Goal: Information Seeking & Learning: Learn about a topic

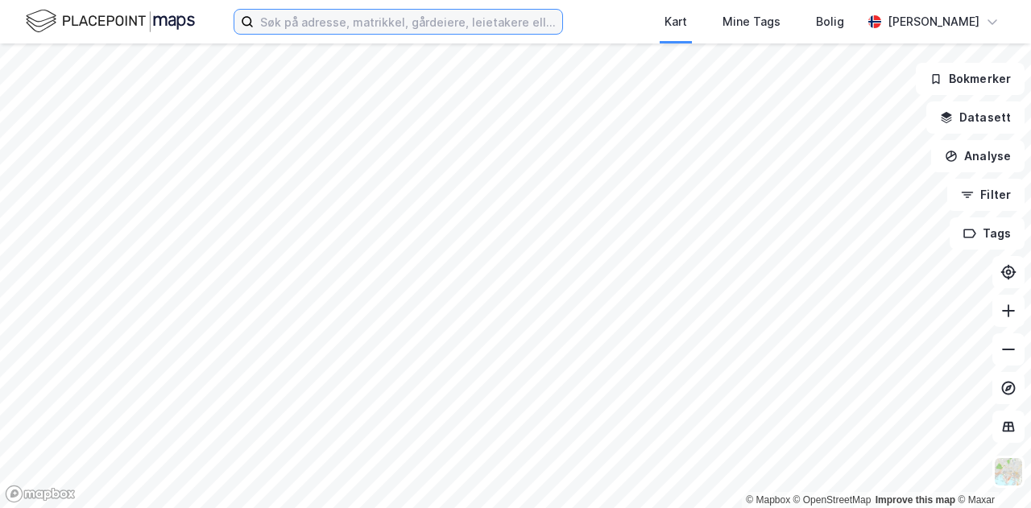
click at [481, 15] on input at bounding box center [408, 22] width 309 height 24
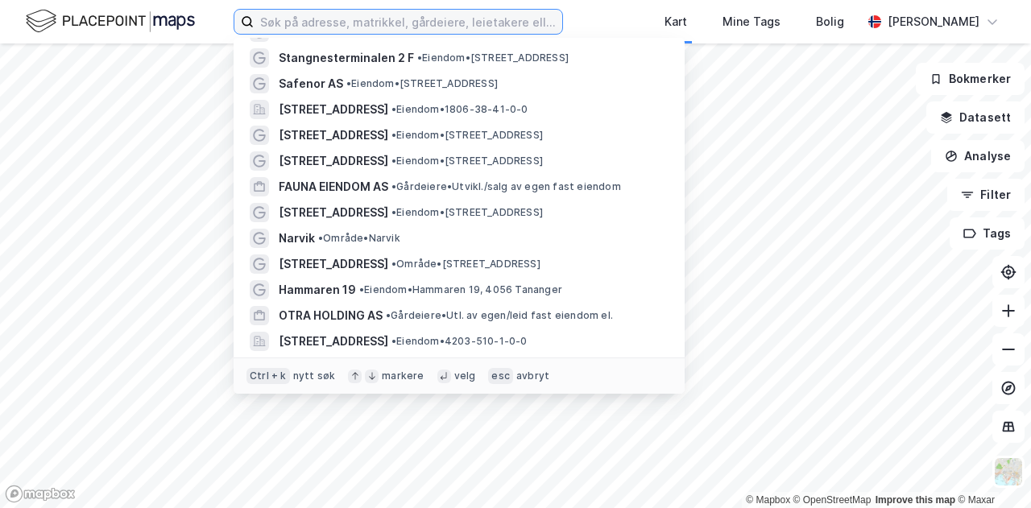
scroll to position [928, 0]
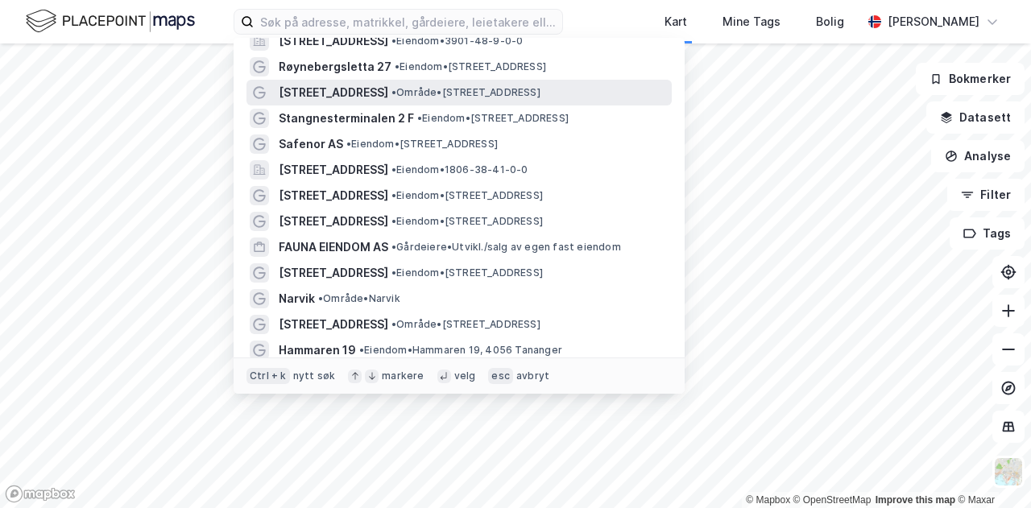
click at [412, 94] on span "• Område • [STREET_ADDRESS]" at bounding box center [466, 92] width 149 height 13
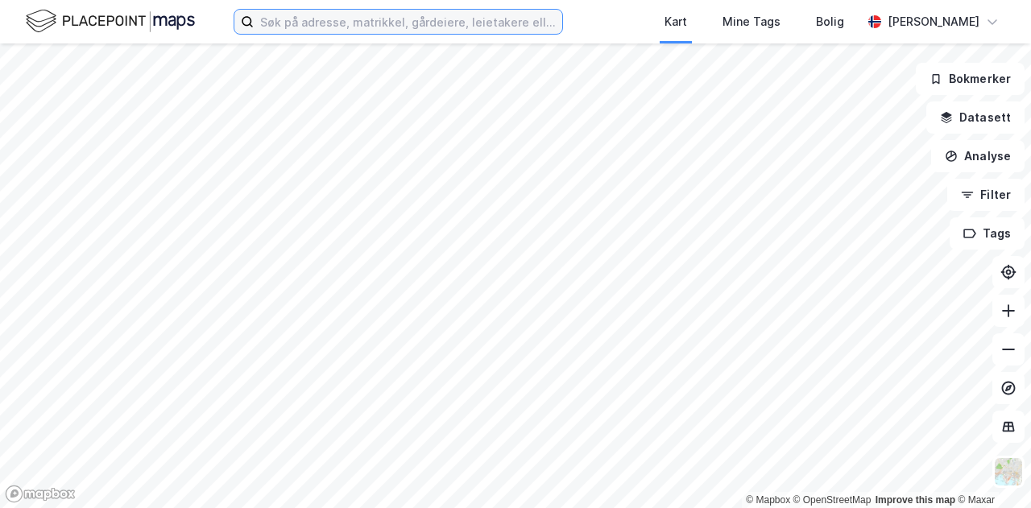
click at [416, 23] on input at bounding box center [408, 22] width 309 height 24
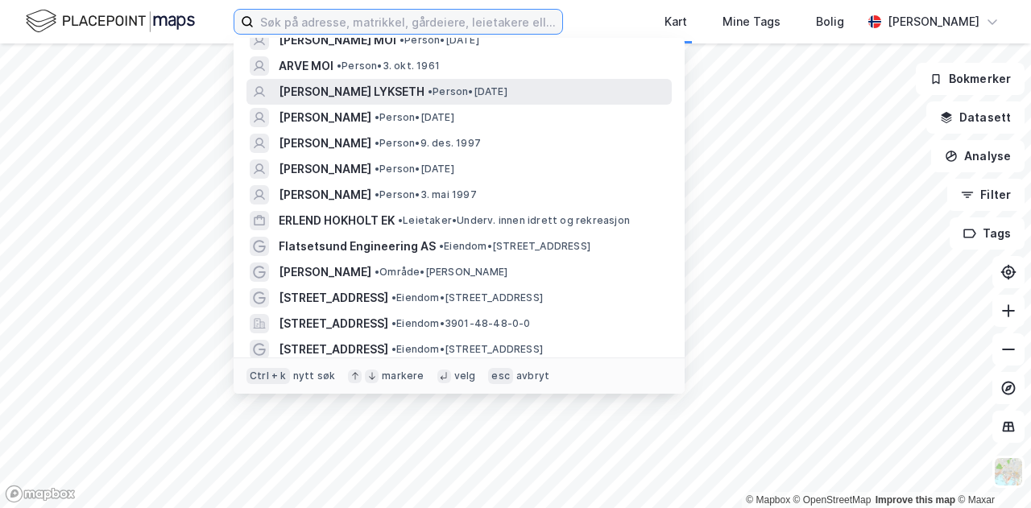
scroll to position [143, 0]
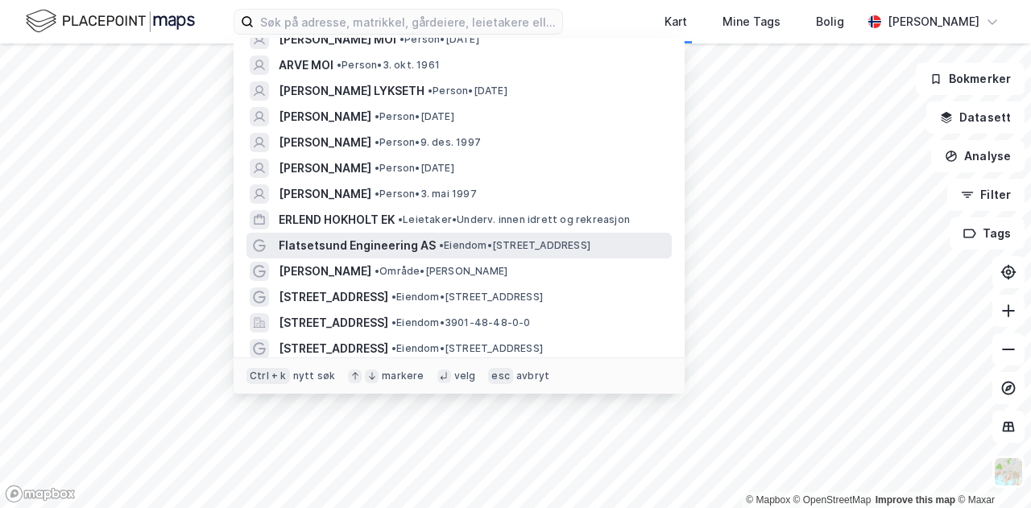
click at [431, 236] on div "Flatsetsund Engineering AS • Eiendom • [STREET_ADDRESS]" at bounding box center [474, 245] width 390 height 19
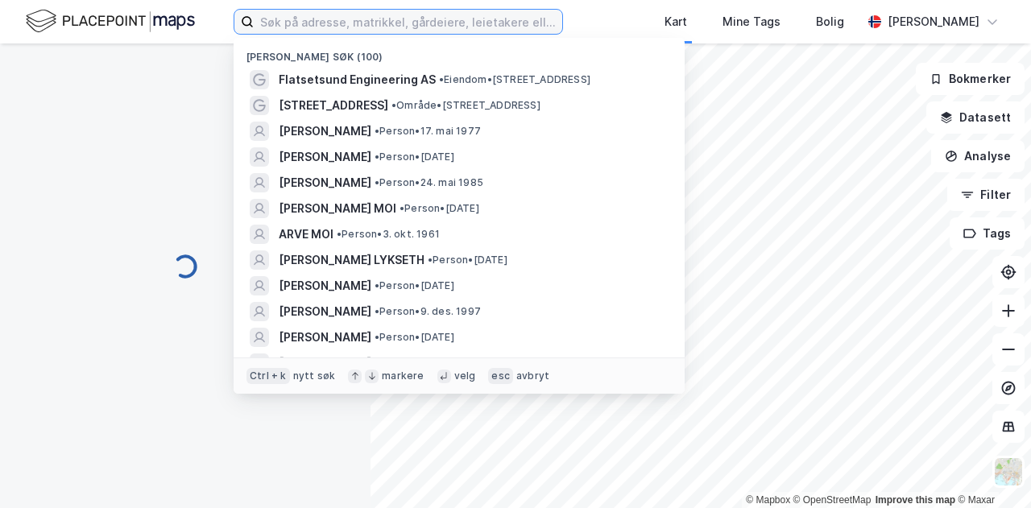
click at [395, 27] on input at bounding box center [408, 22] width 309 height 24
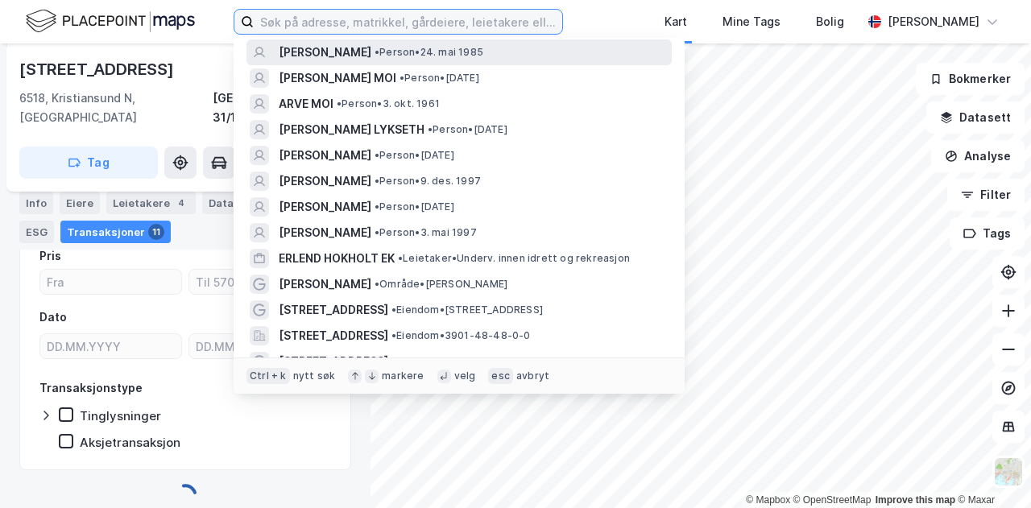
scroll to position [142, 0]
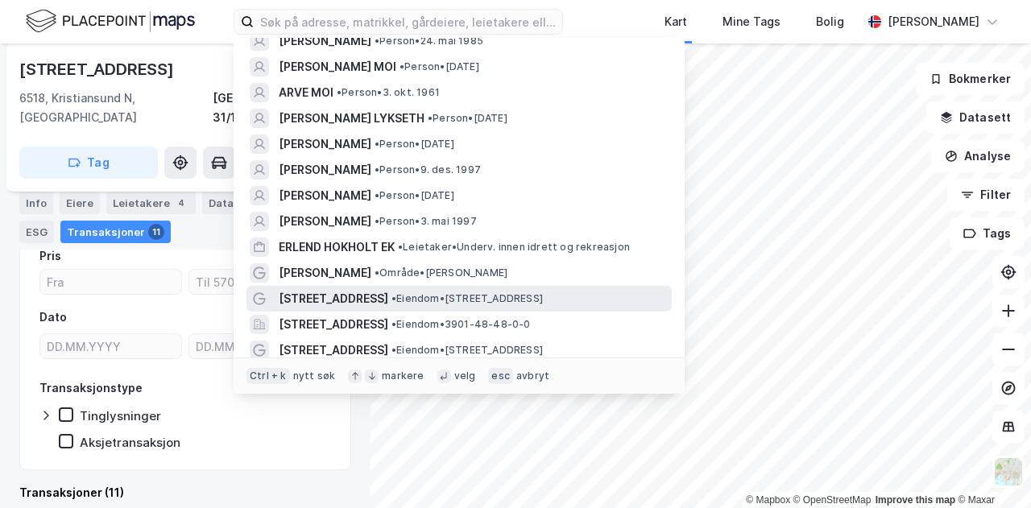
click at [388, 300] on span "[STREET_ADDRESS]" at bounding box center [334, 298] width 110 height 19
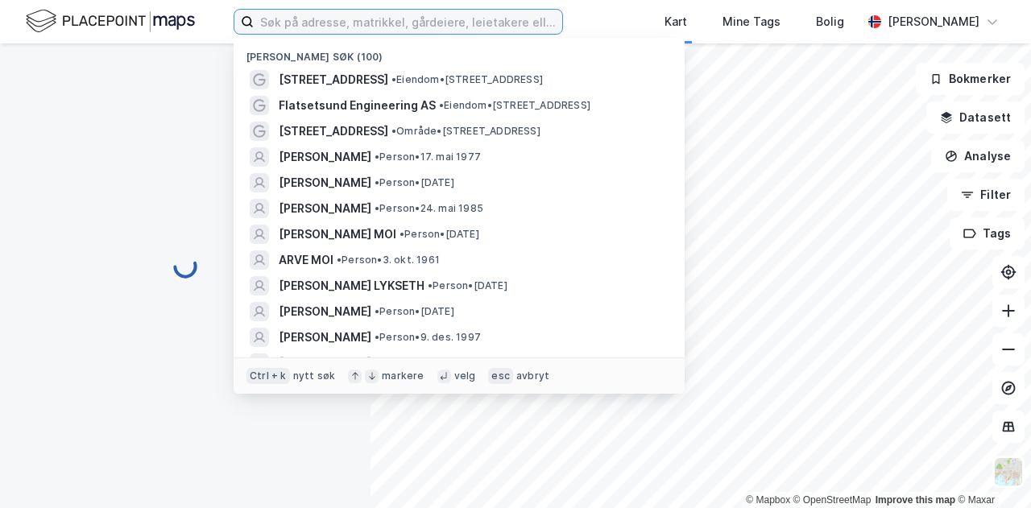
click at [408, 19] on input at bounding box center [408, 22] width 309 height 24
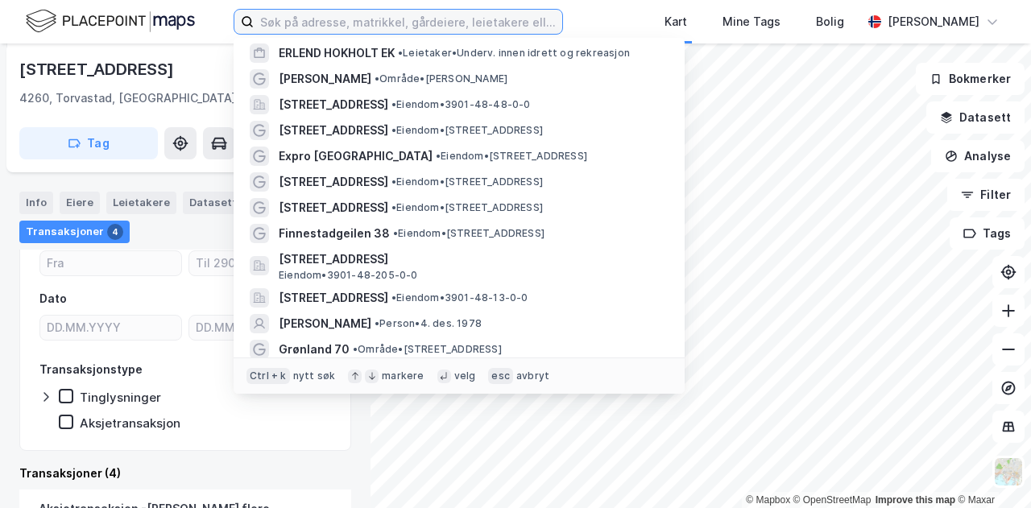
scroll to position [364, 0]
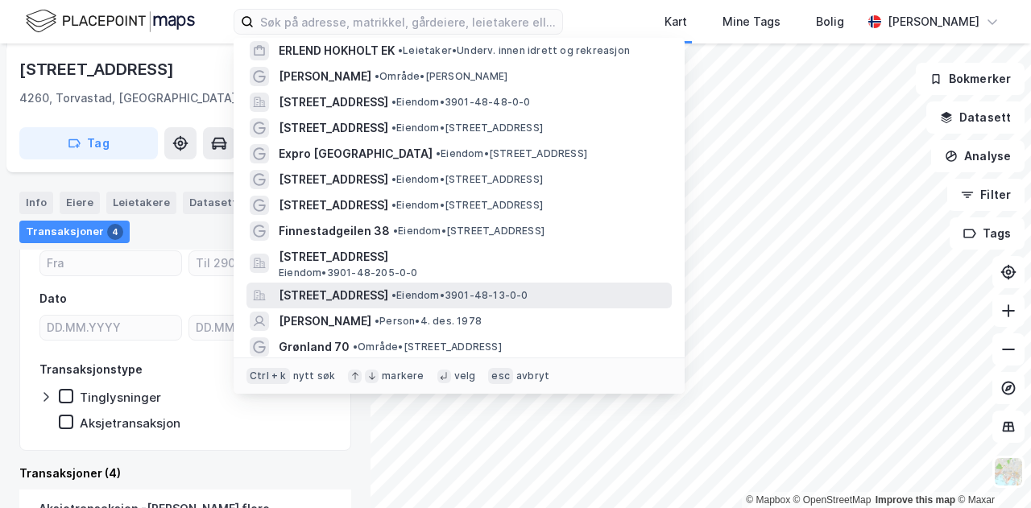
click at [388, 294] on span "[STREET_ADDRESS]" at bounding box center [334, 295] width 110 height 19
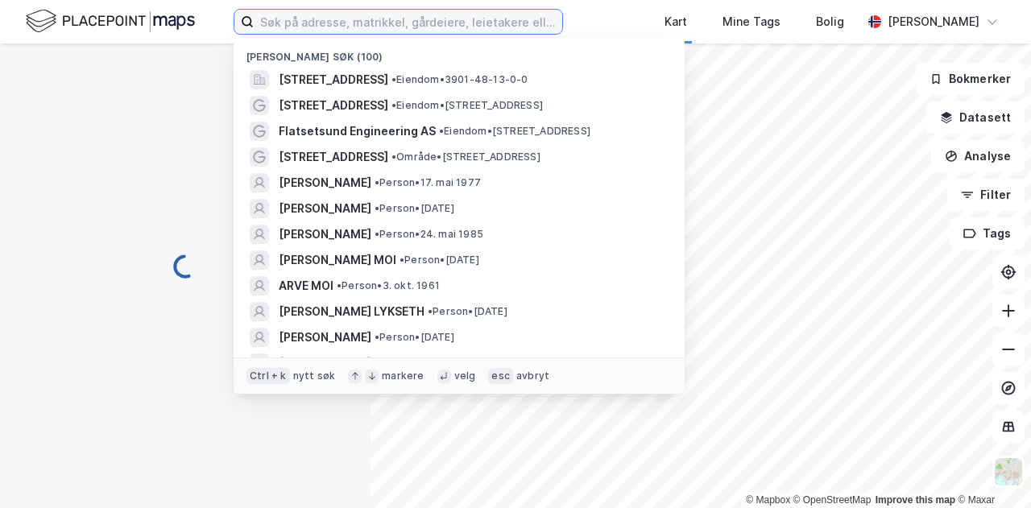
click at [416, 13] on input at bounding box center [408, 22] width 309 height 24
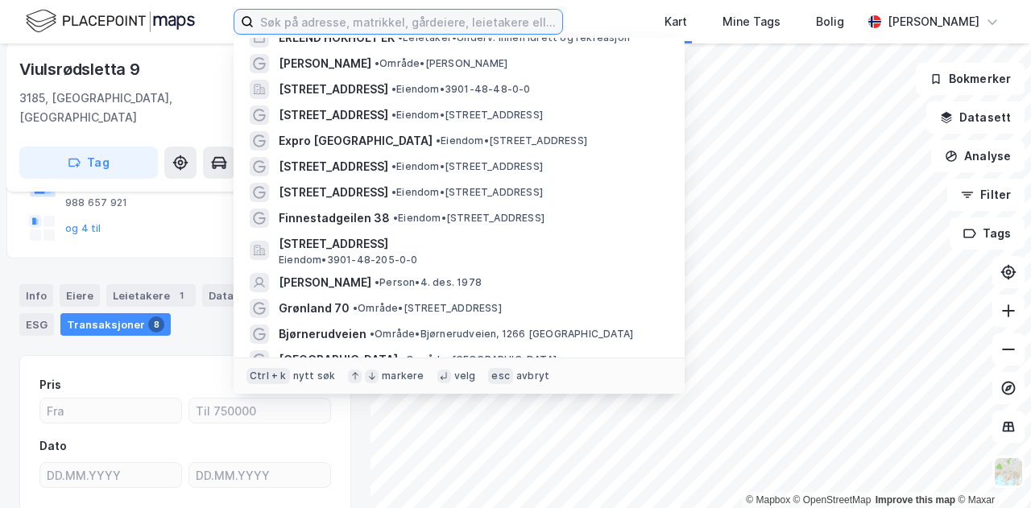
scroll to position [404, 0]
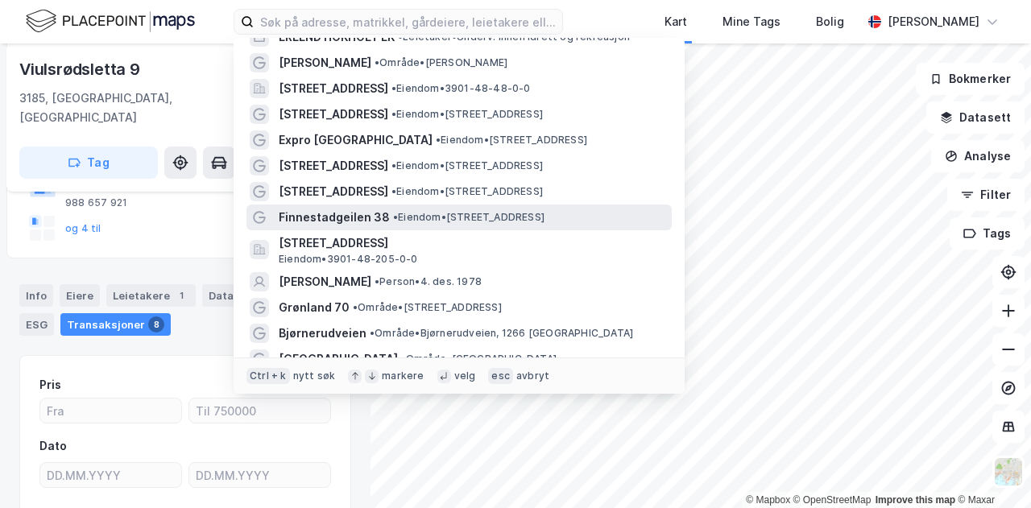
click at [400, 209] on div "Finnestadgeilen 38 • Eiendom • [STREET_ADDRESS]" at bounding box center [474, 217] width 390 height 19
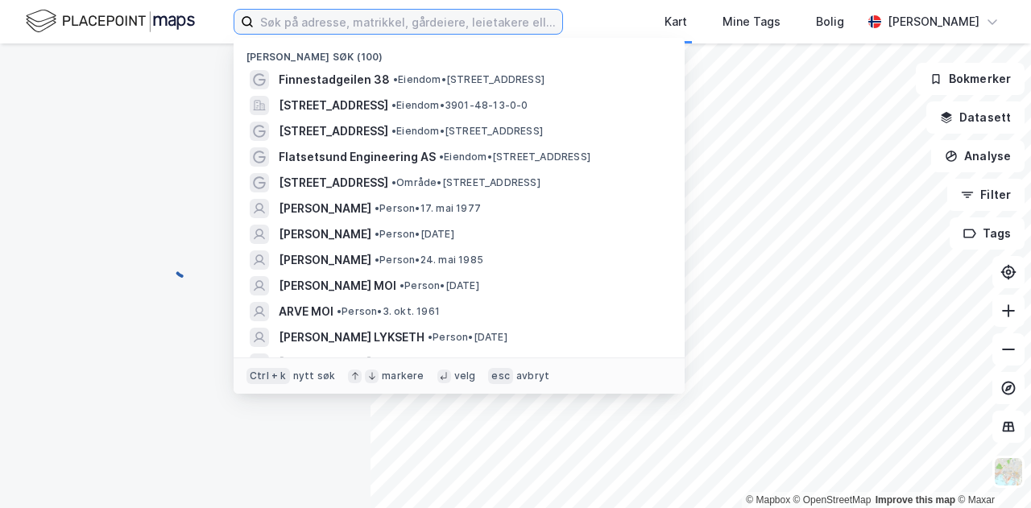
click at [371, 17] on input at bounding box center [408, 22] width 309 height 24
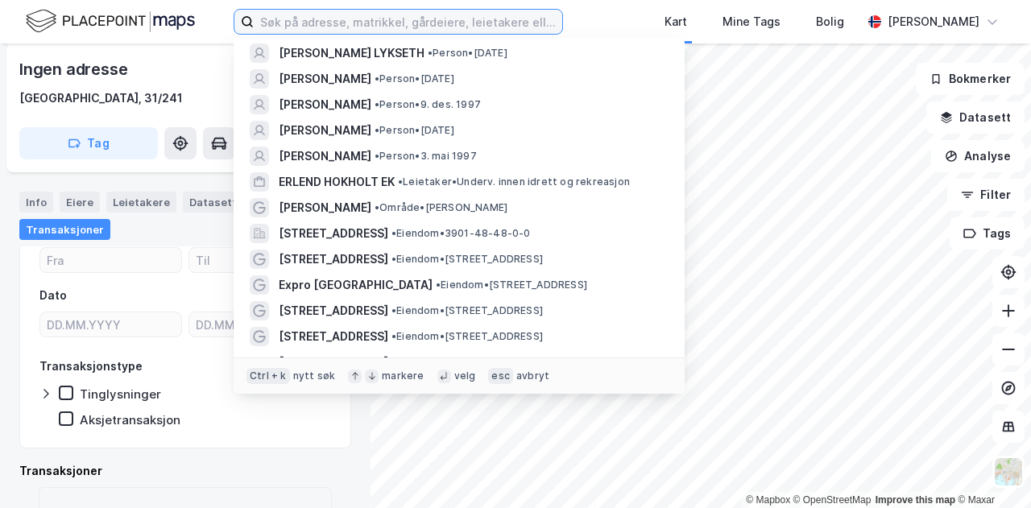
scroll to position [285, 0]
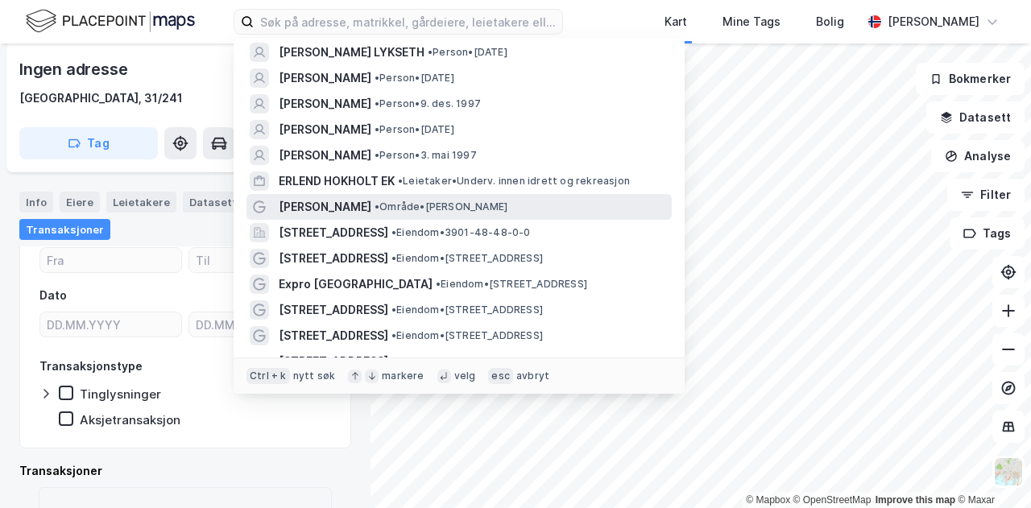
click at [375, 205] on span "• Område • [GEOGRAPHIC_DATA]" at bounding box center [441, 207] width 133 height 13
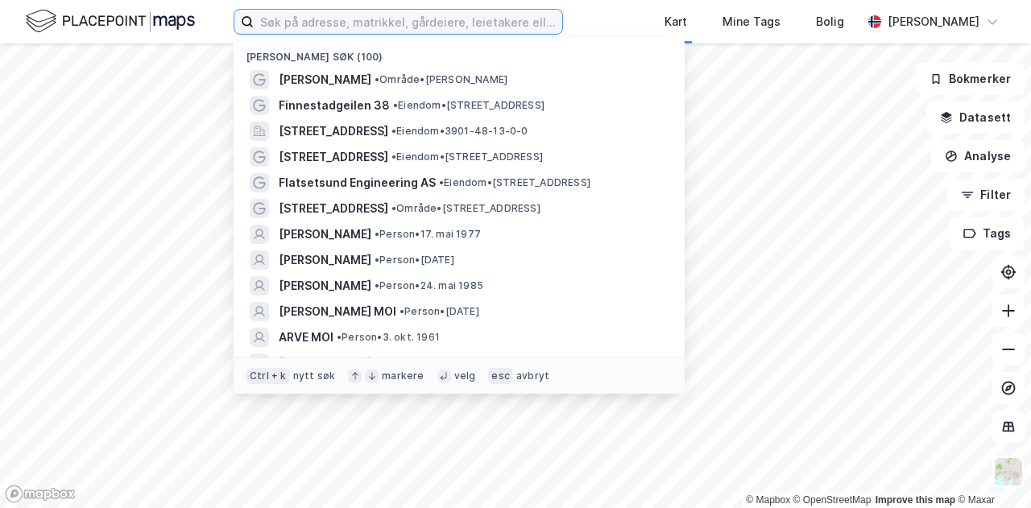
click at [398, 10] on input at bounding box center [408, 22] width 309 height 24
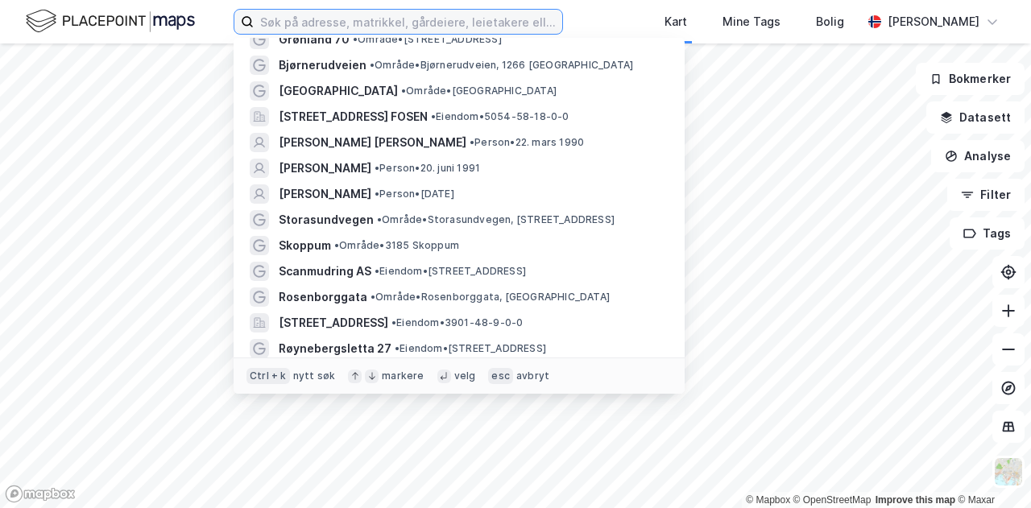
scroll to position [673, 0]
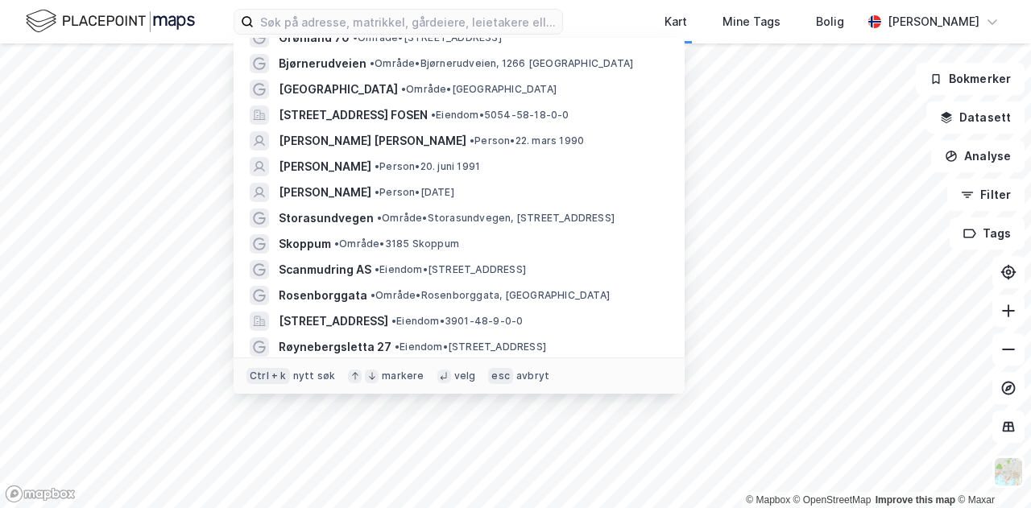
click at [433, 255] on div "Skoppum • Område • 3185 Skoppum" at bounding box center [459, 244] width 425 height 26
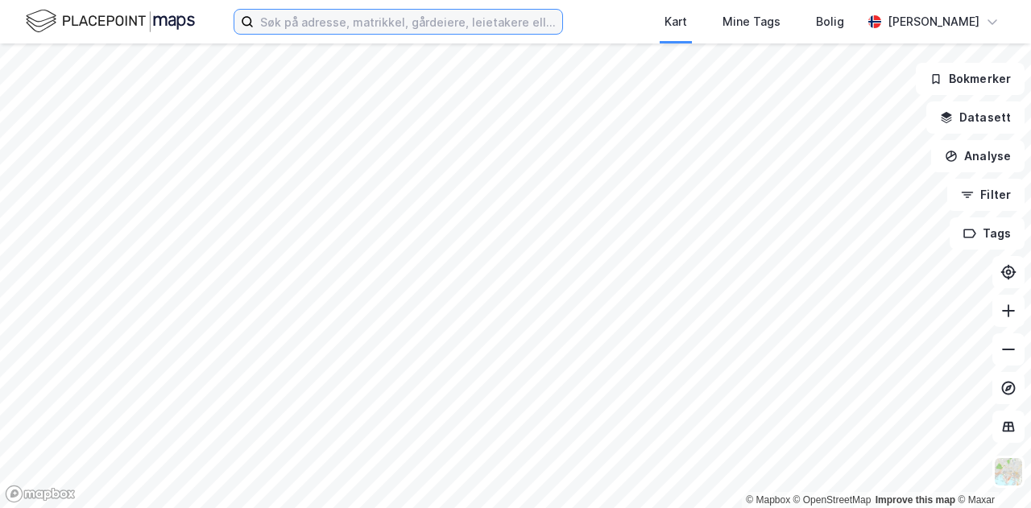
click at [392, 29] on input at bounding box center [408, 22] width 309 height 24
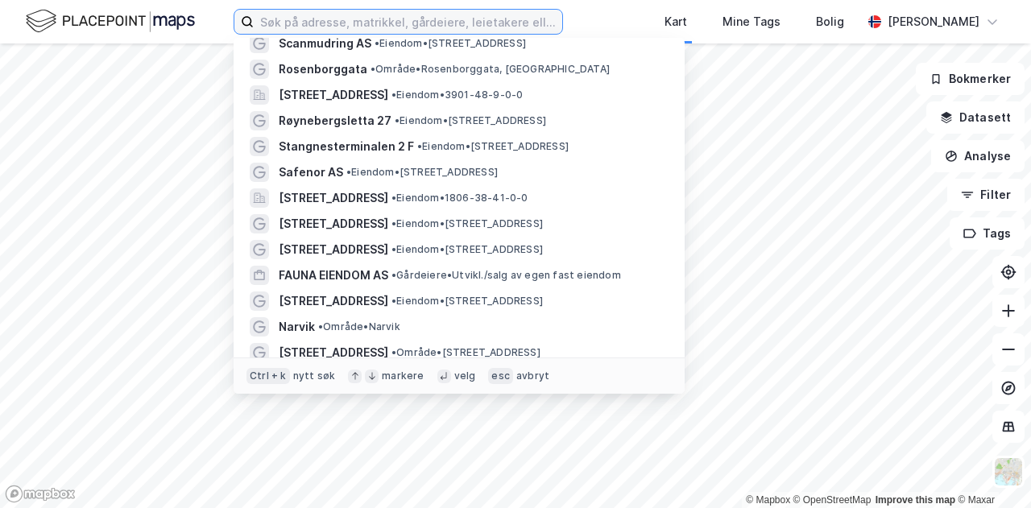
scroll to position [1025, 0]
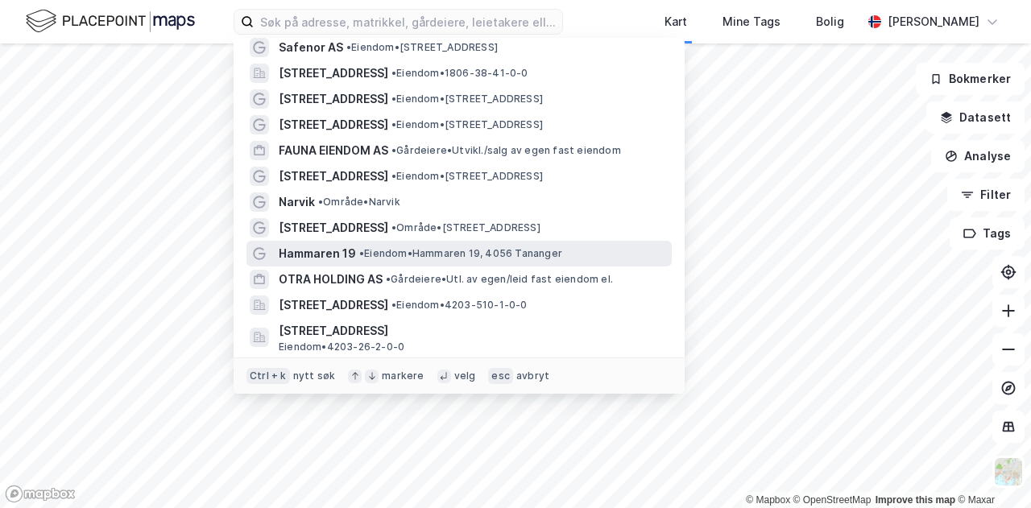
click at [380, 246] on div "Hammaren 19 • Eiendom • [STREET_ADDRESS]" at bounding box center [474, 253] width 390 height 19
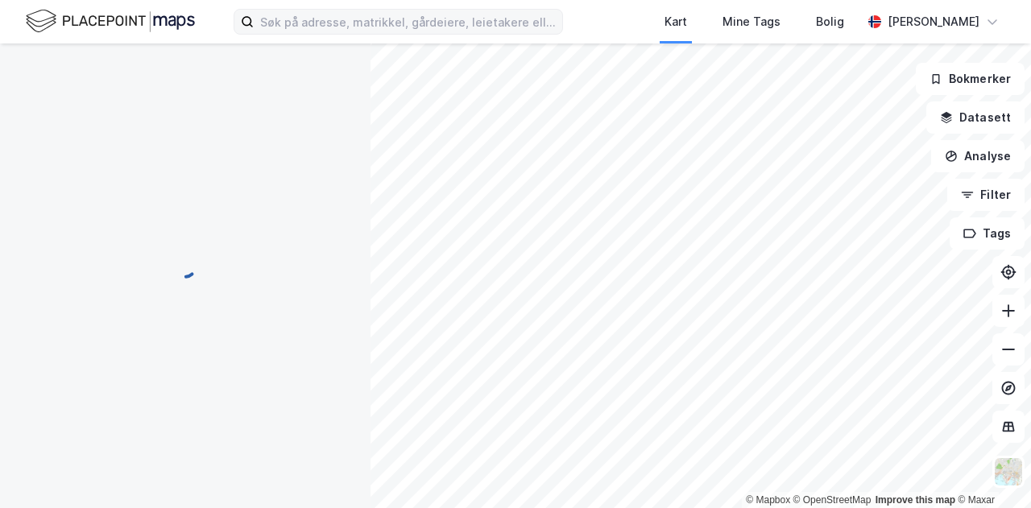
click at [377, 34] on label at bounding box center [398, 22] width 329 height 26
click at [377, 34] on input at bounding box center [408, 22] width 309 height 24
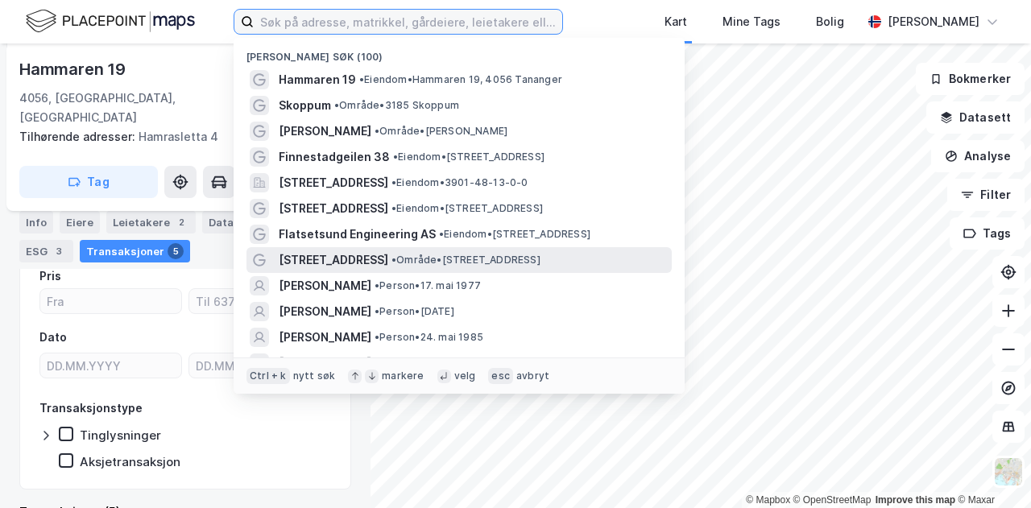
scroll to position [545, 0]
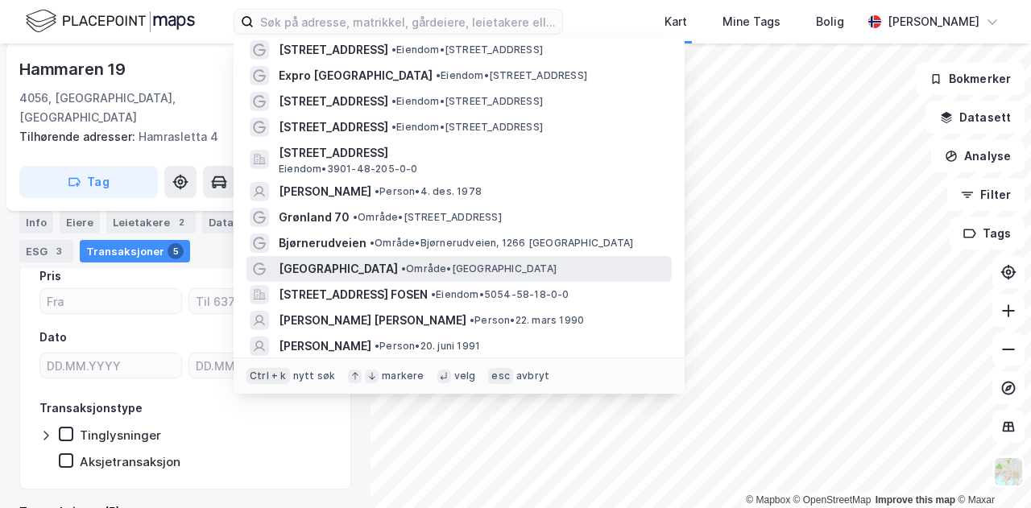
click at [408, 272] on span "• Område • [GEOGRAPHIC_DATA]" at bounding box center [478, 269] width 155 height 13
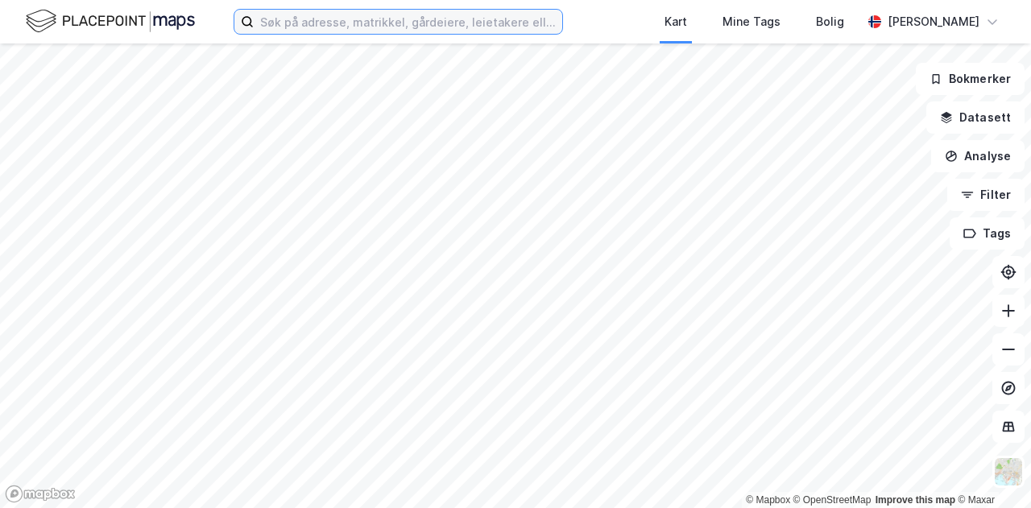
click at [417, 26] on input at bounding box center [408, 22] width 309 height 24
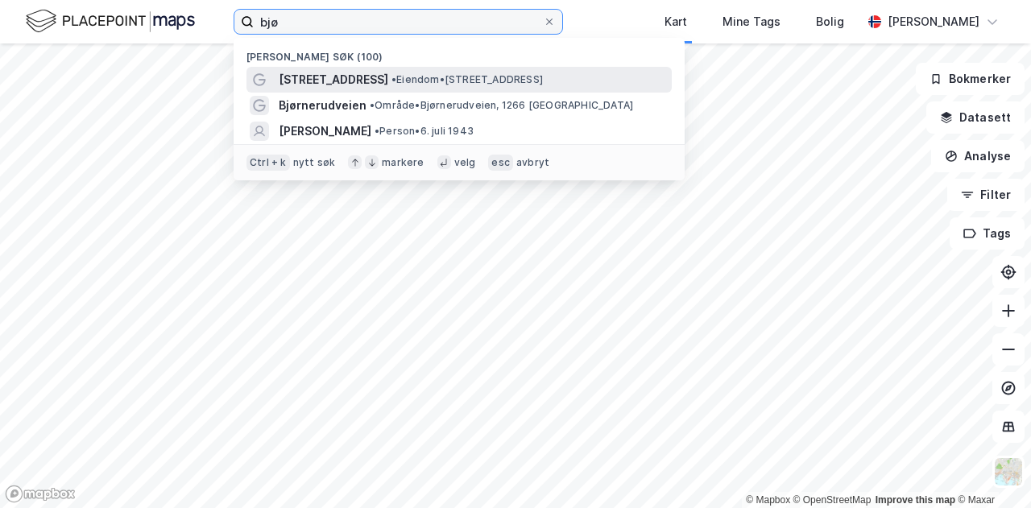
type input "bjø"
click at [403, 72] on div "[STREET_ADDRESS] • Eiendom • [STREET_ADDRESS]" at bounding box center [474, 79] width 390 height 19
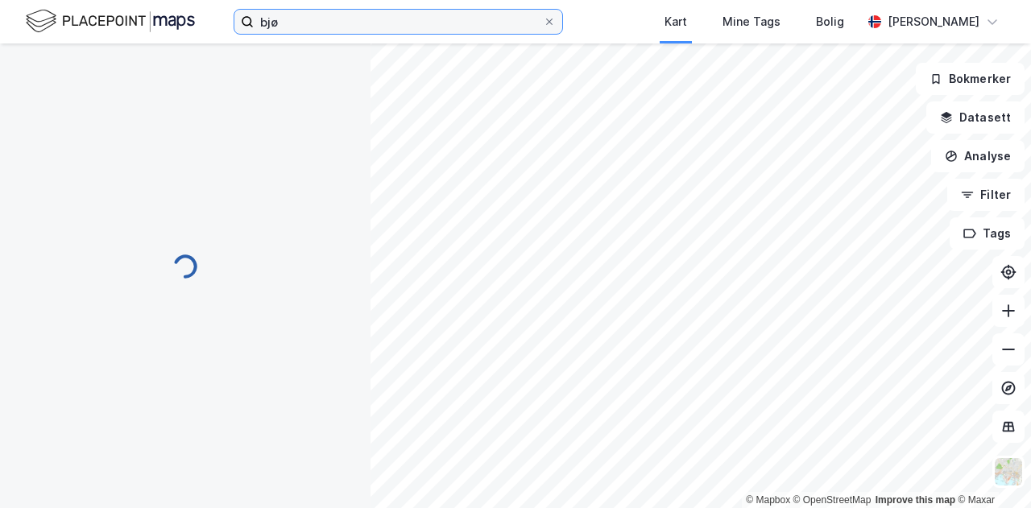
click at [399, 23] on input "bjø" at bounding box center [398, 22] width 289 height 24
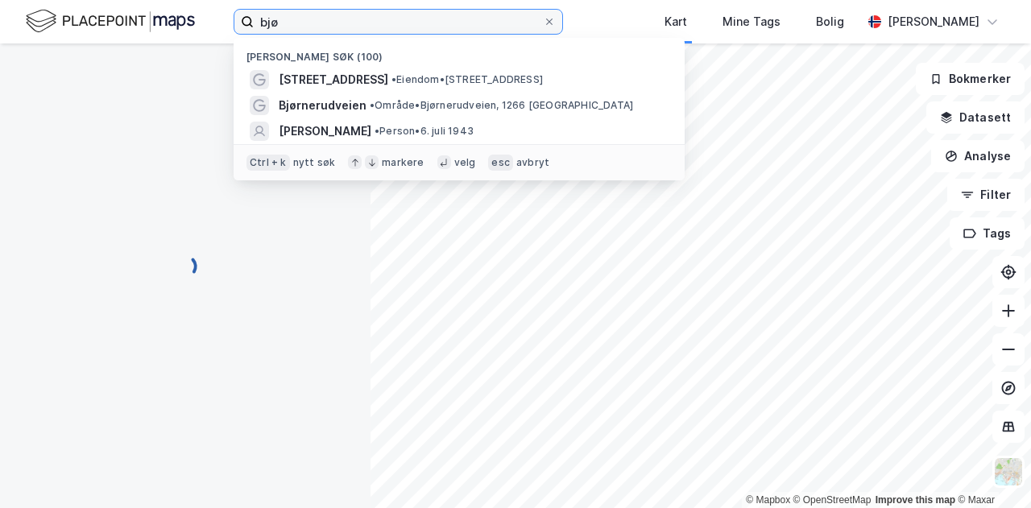
scroll to position [237, 0]
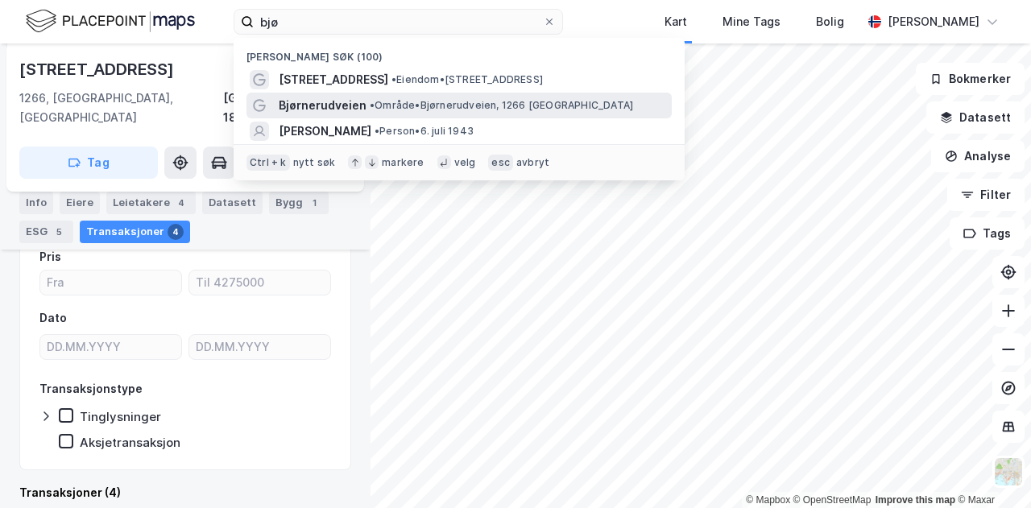
click at [373, 114] on div "Bjørnerudveien • Område • Bjørnerudveien, 1266 [GEOGRAPHIC_DATA]" at bounding box center [474, 105] width 390 height 19
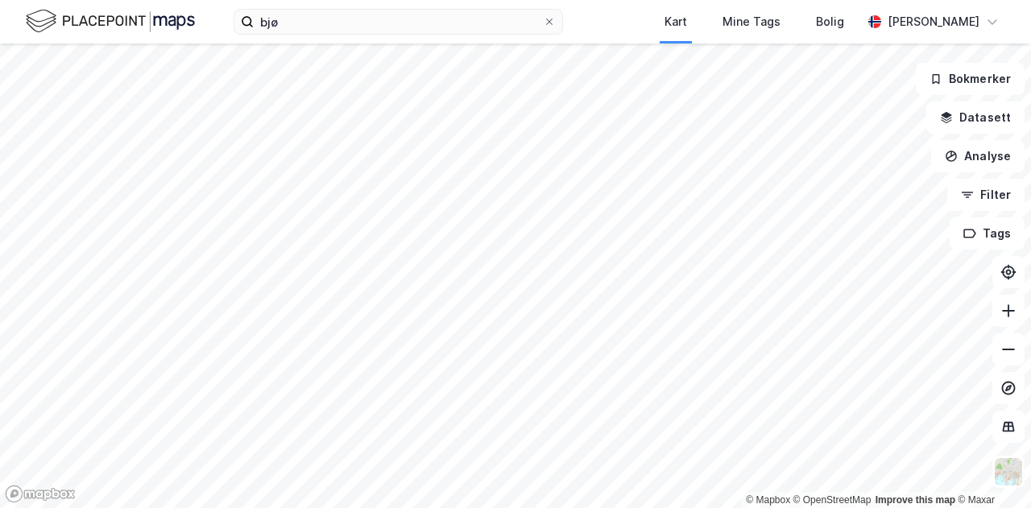
click at [350, 35] on div "bjø Kart Mine Tags [PERSON_NAME] Bratfos" at bounding box center [515, 22] width 1031 height 44
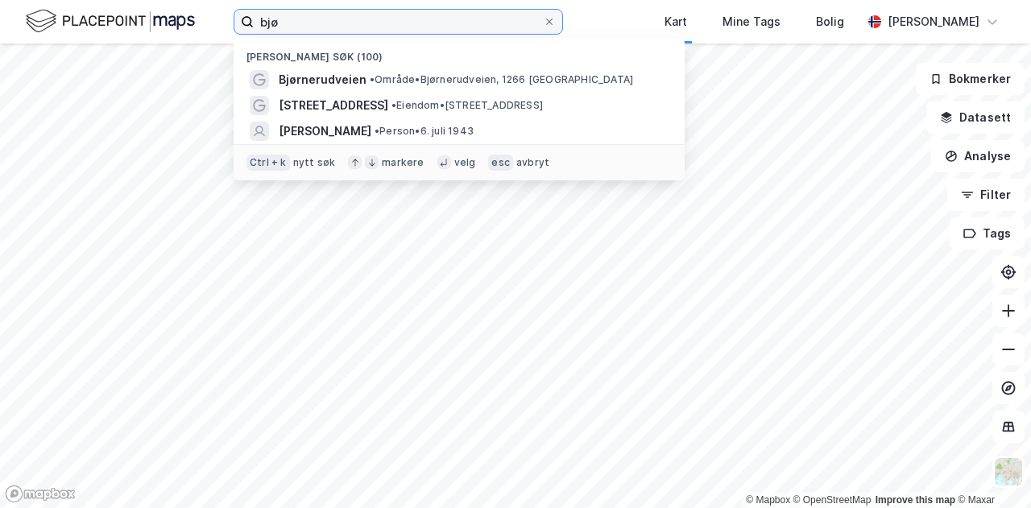
click at [350, 29] on input "bjø" at bounding box center [398, 22] width 289 height 24
click at [556, 19] on span at bounding box center [549, 21] width 13 height 13
click at [543, 19] on input "bjø" at bounding box center [398, 22] width 289 height 24
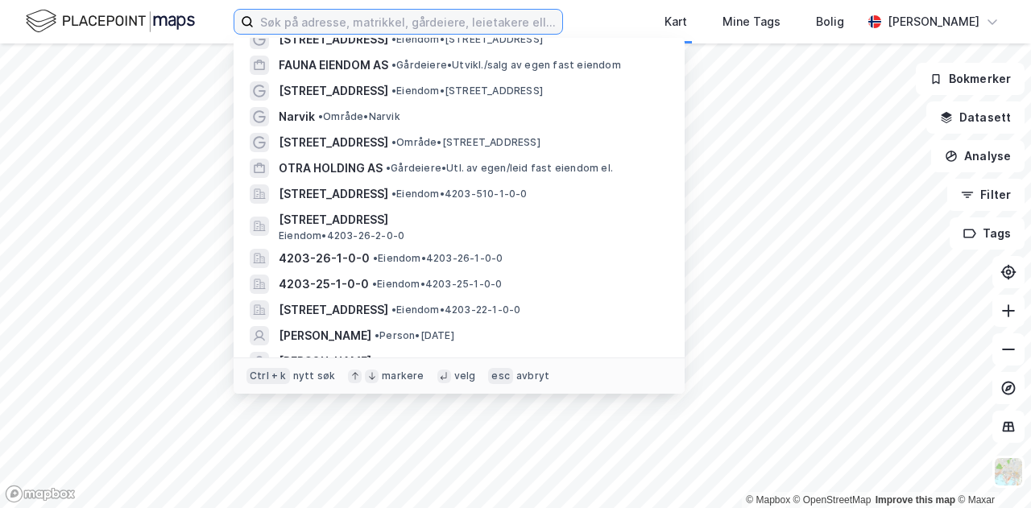
scroll to position [1137, 0]
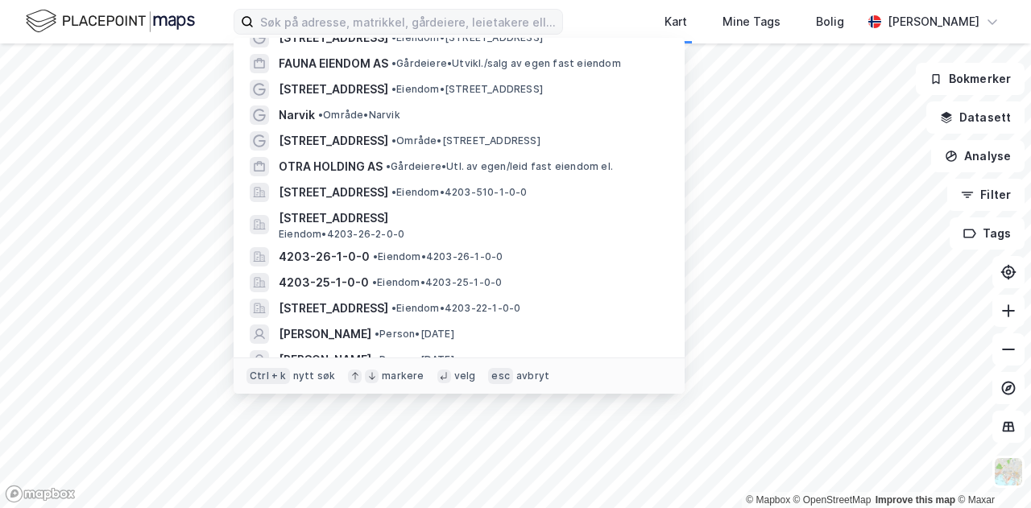
click at [497, 234] on div "[STREET_ADDRESS] Eiendom • 4203-26-2-0-0" at bounding box center [474, 225] width 390 height 32
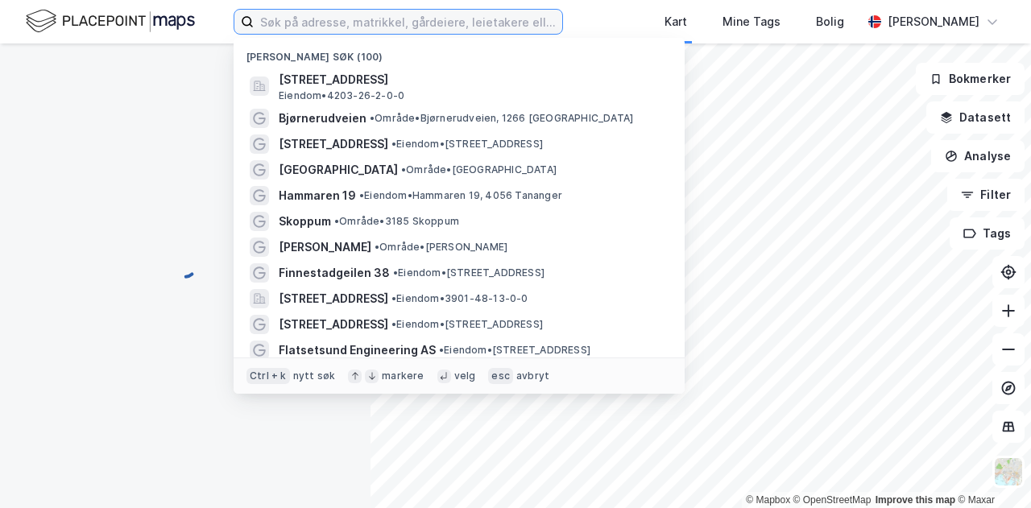
click at [435, 17] on input at bounding box center [408, 22] width 309 height 24
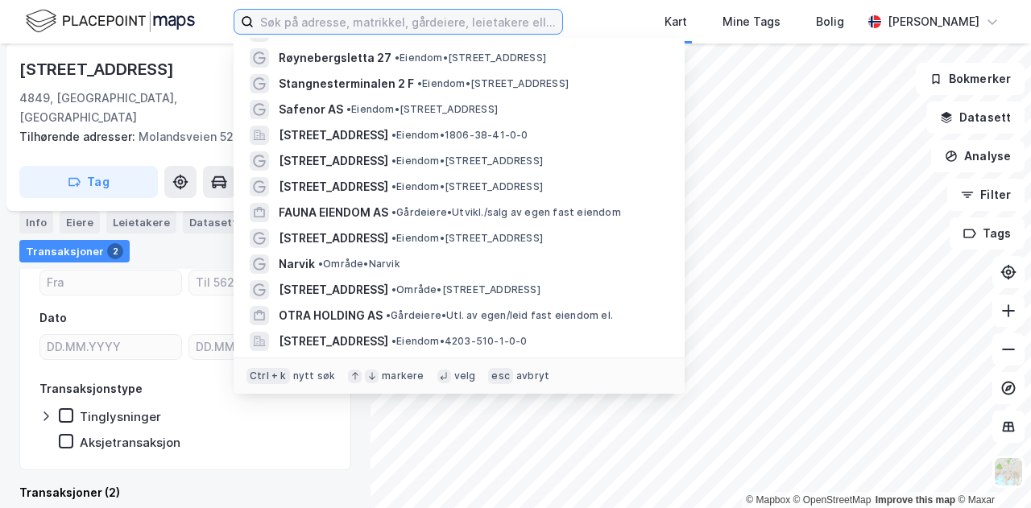
scroll to position [1058, 0]
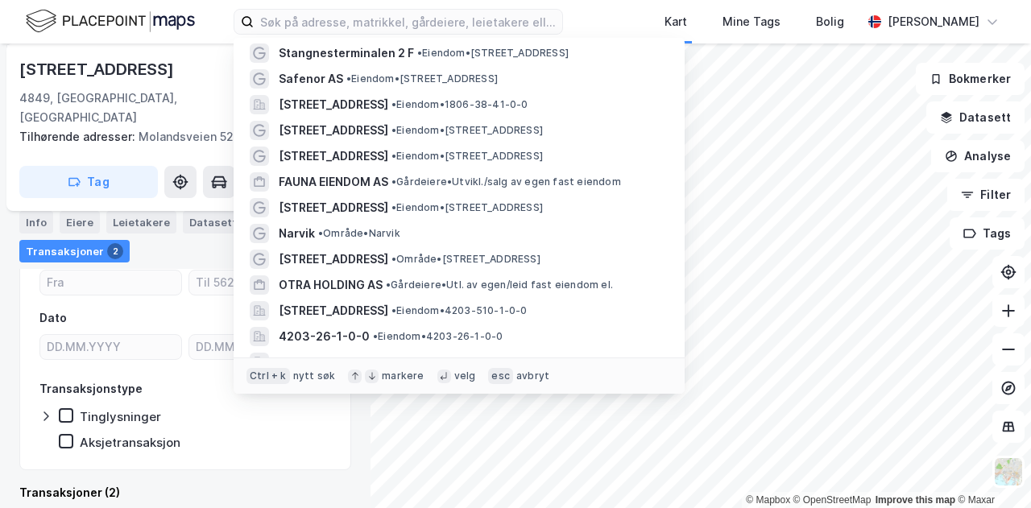
click at [422, 222] on div "Narvik • Område • [GEOGRAPHIC_DATA]" at bounding box center [459, 234] width 425 height 26
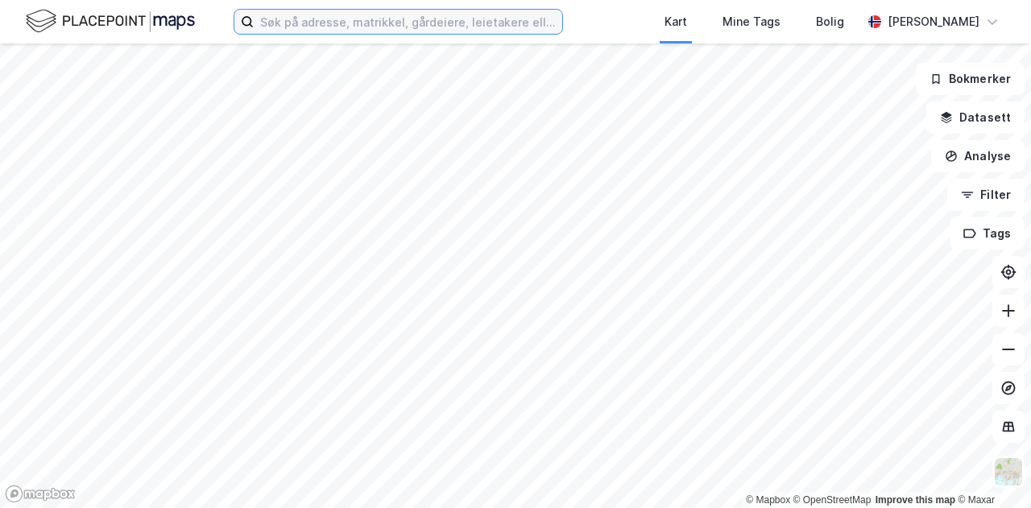
click at [398, 31] on input at bounding box center [408, 22] width 309 height 24
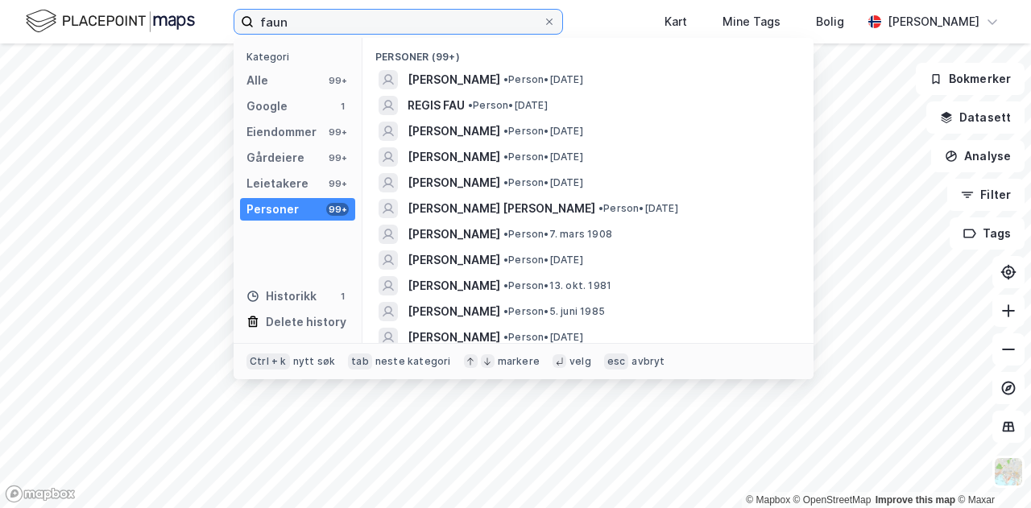
type input "fauna"
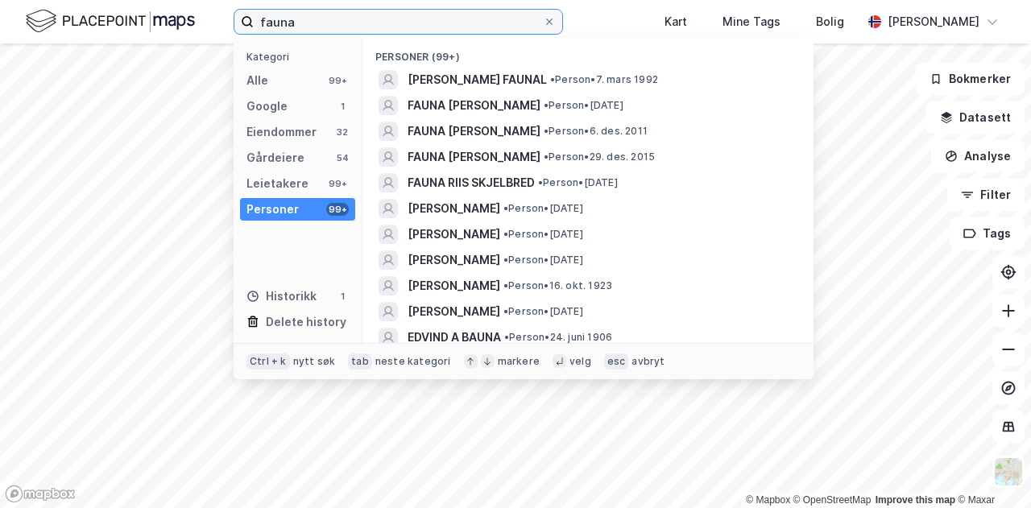
click at [409, 25] on input "fauna" at bounding box center [398, 22] width 289 height 24
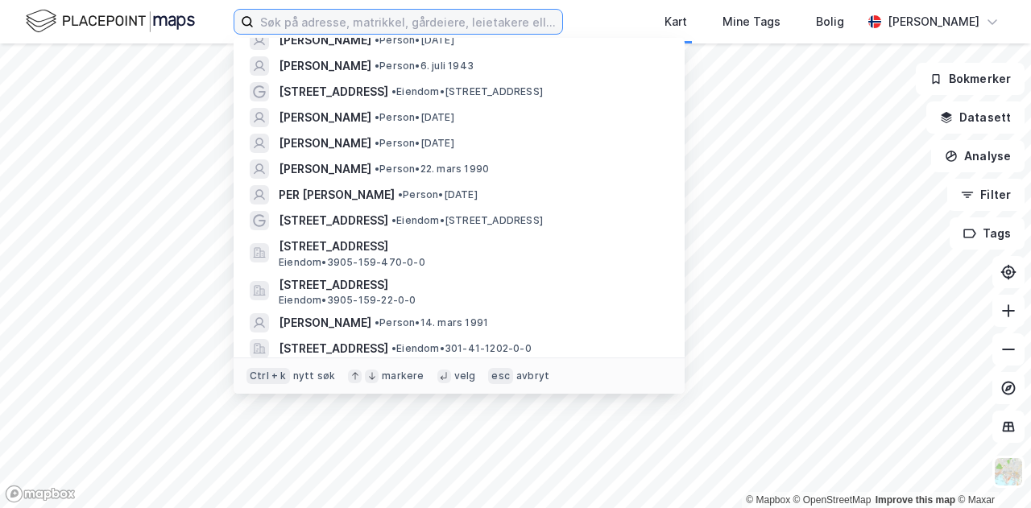
scroll to position [2065, 0]
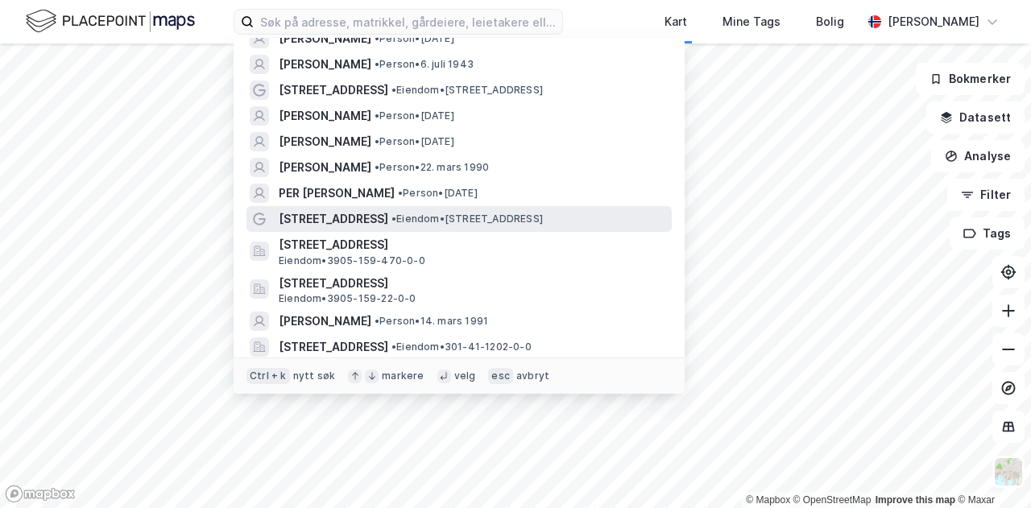
click at [412, 209] on div "[STREET_ADDRESS] • Eiendom • [STREET_ADDRESS]" at bounding box center [474, 218] width 390 height 19
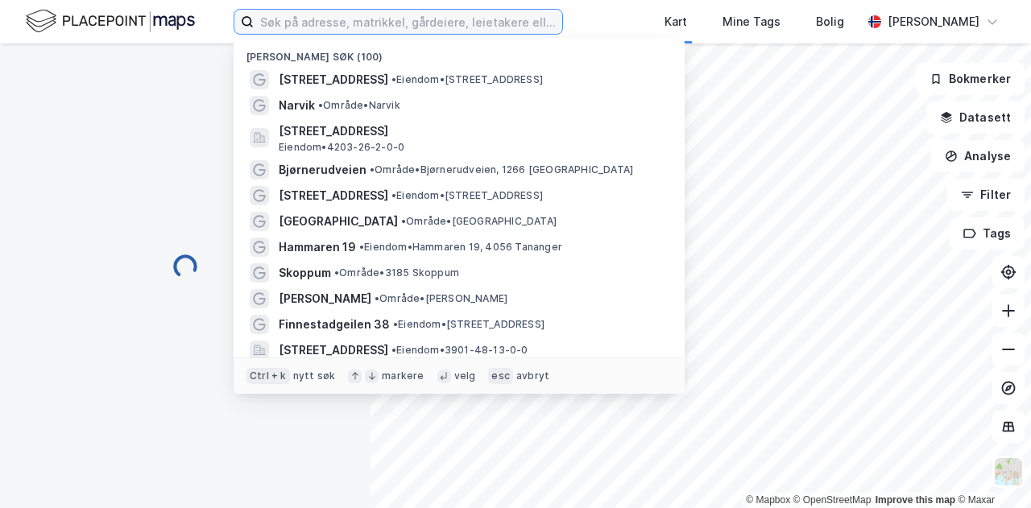
click at [366, 28] on input at bounding box center [408, 22] width 309 height 24
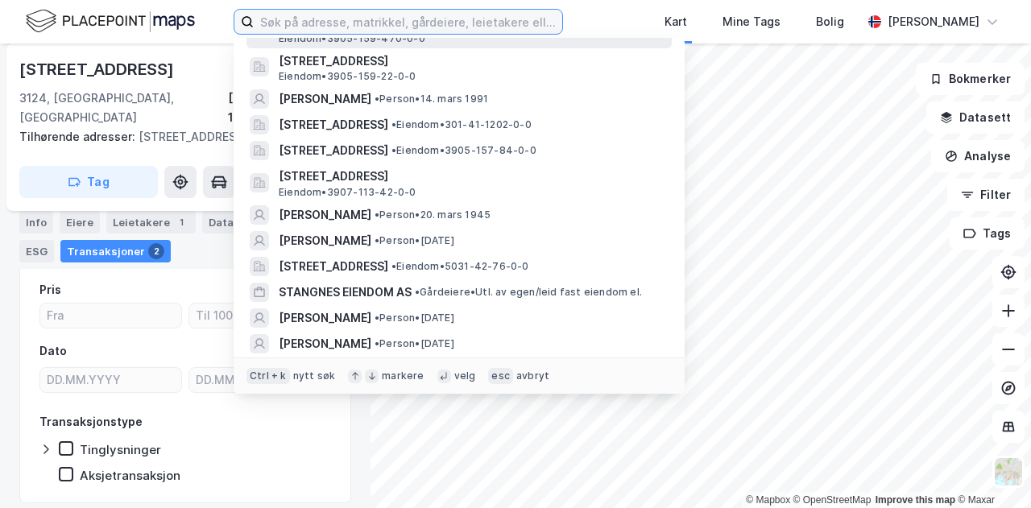
scroll to position [2289, 0]
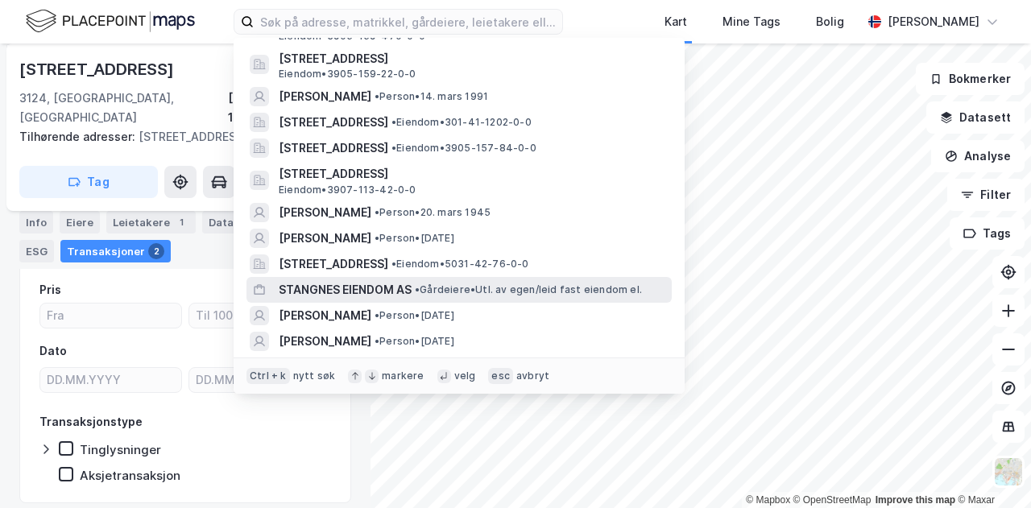
click at [399, 299] on span "STANGNES EIENDOM AS" at bounding box center [345, 289] width 133 height 19
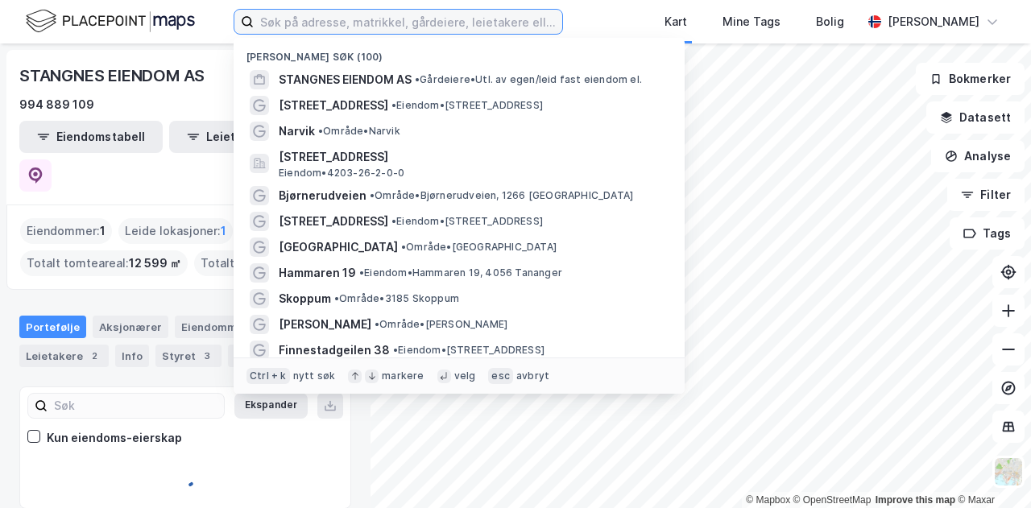
click at [360, 28] on input at bounding box center [408, 22] width 309 height 24
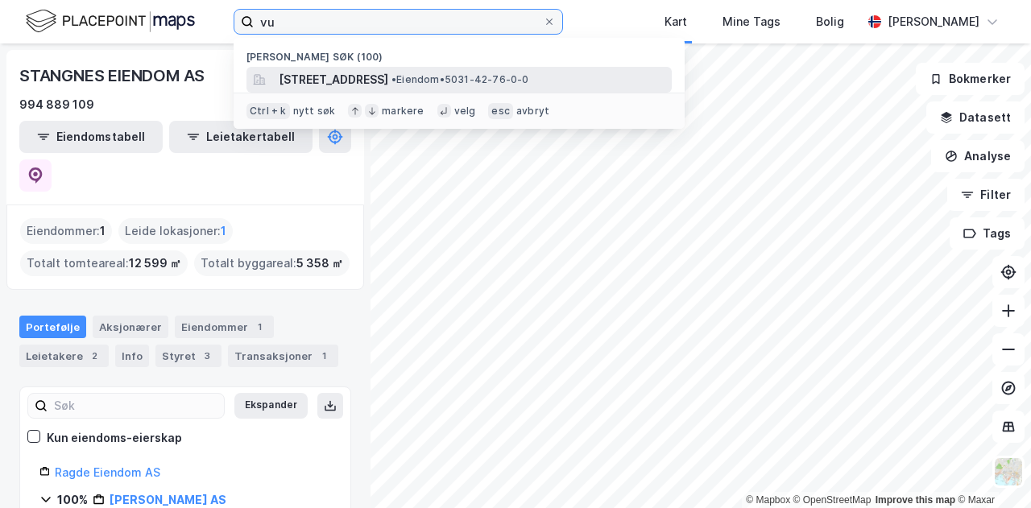
type input "vu"
click at [388, 73] on span "[STREET_ADDRESS]" at bounding box center [334, 79] width 110 height 19
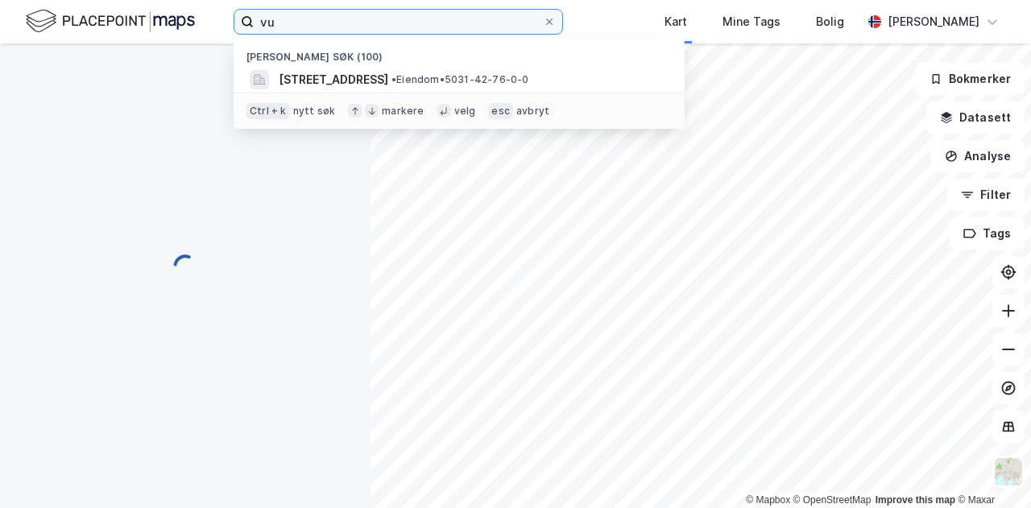
click at [406, 19] on input "vu" at bounding box center [398, 22] width 289 height 24
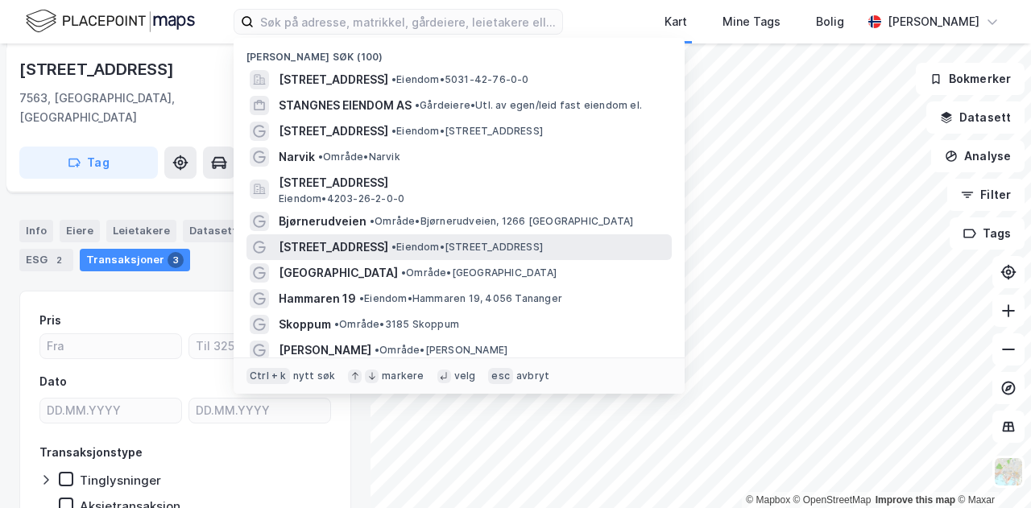
click at [392, 242] on span "•" at bounding box center [394, 247] width 5 height 12
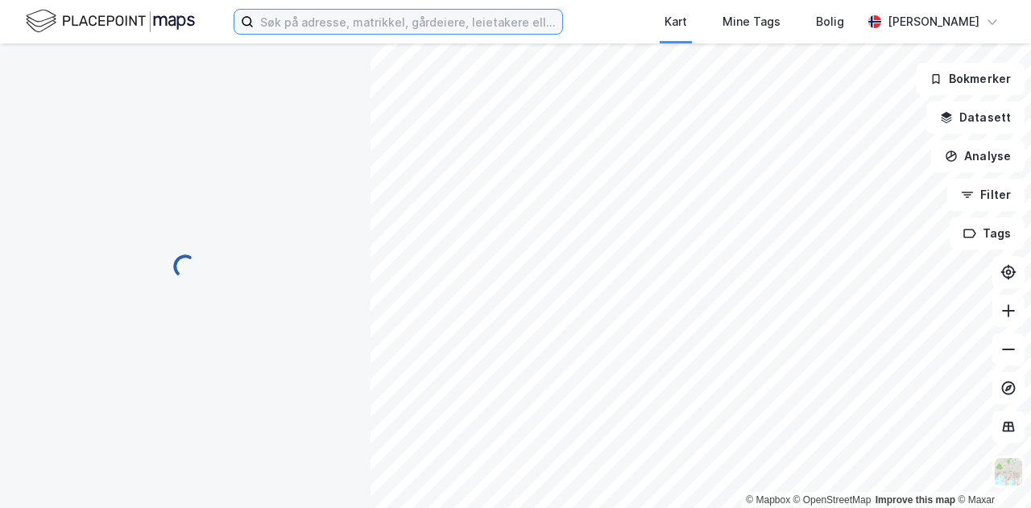
scroll to position [173, 0]
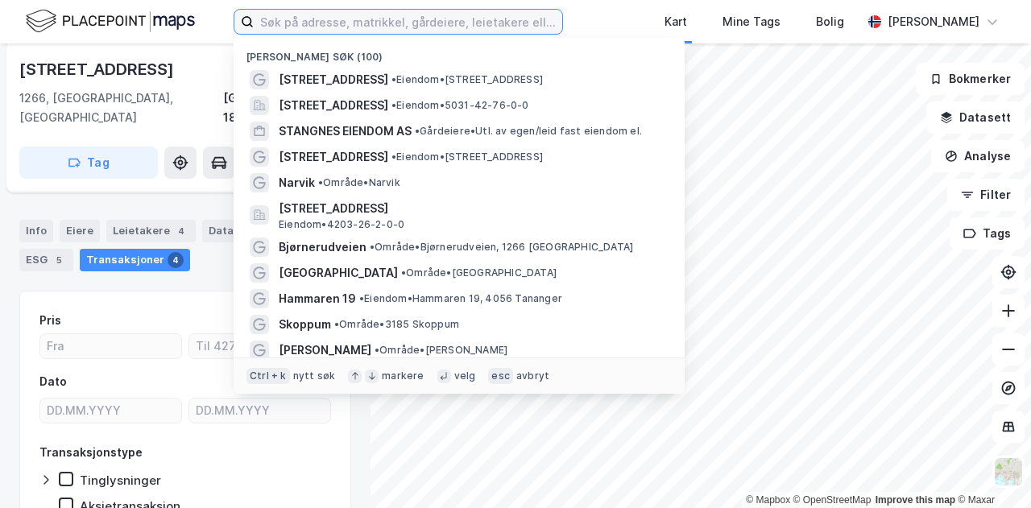
click at [375, 24] on input at bounding box center [408, 22] width 309 height 24
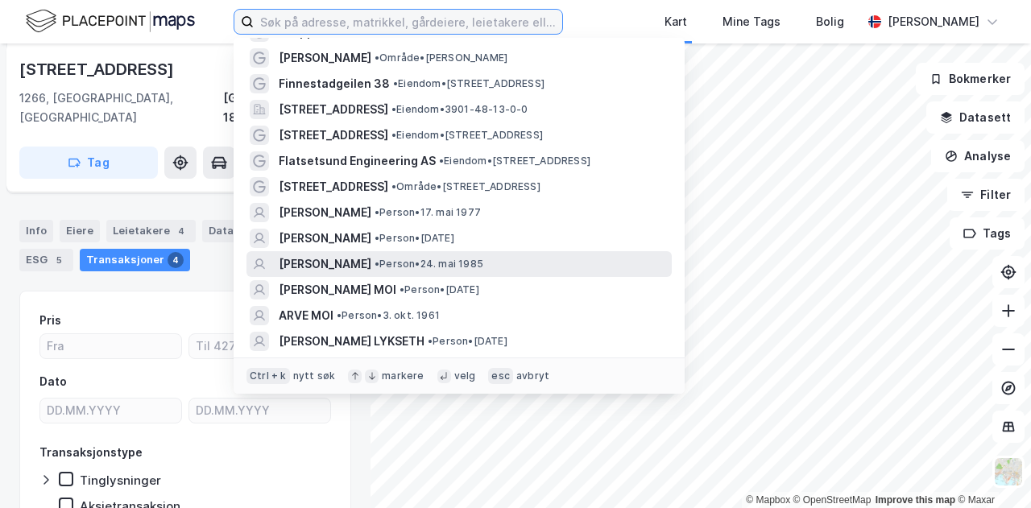
scroll to position [290, 0]
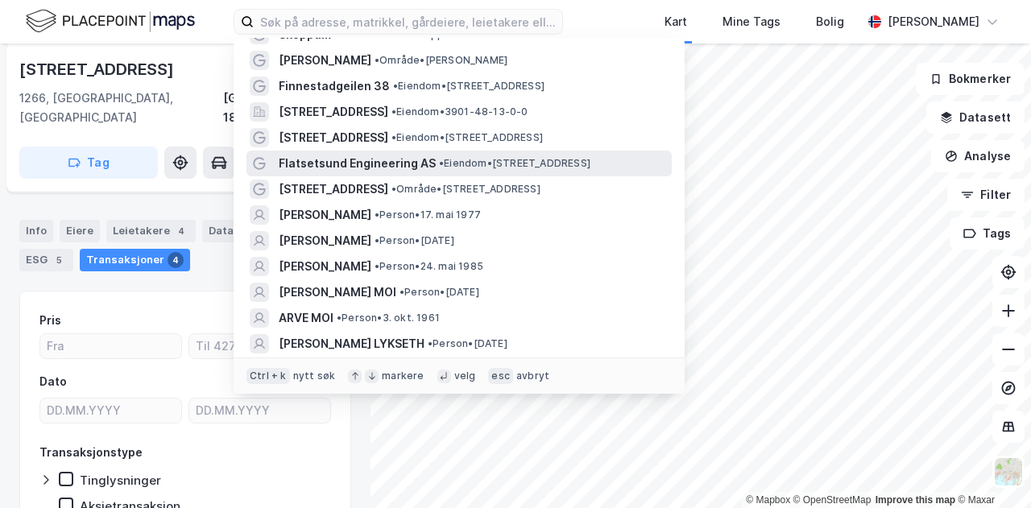
click at [391, 168] on span "Flatsetsund Engineering AS" at bounding box center [357, 163] width 157 height 19
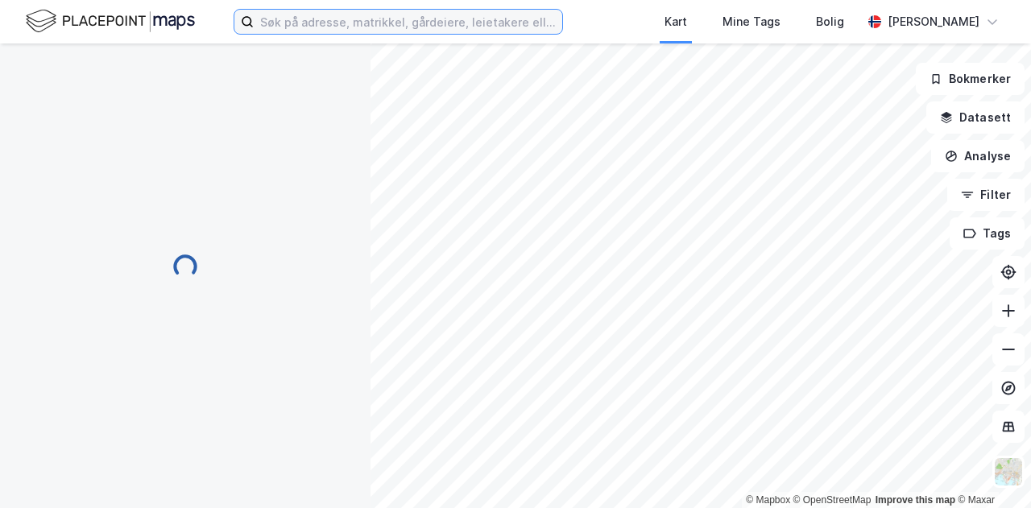
scroll to position [173, 0]
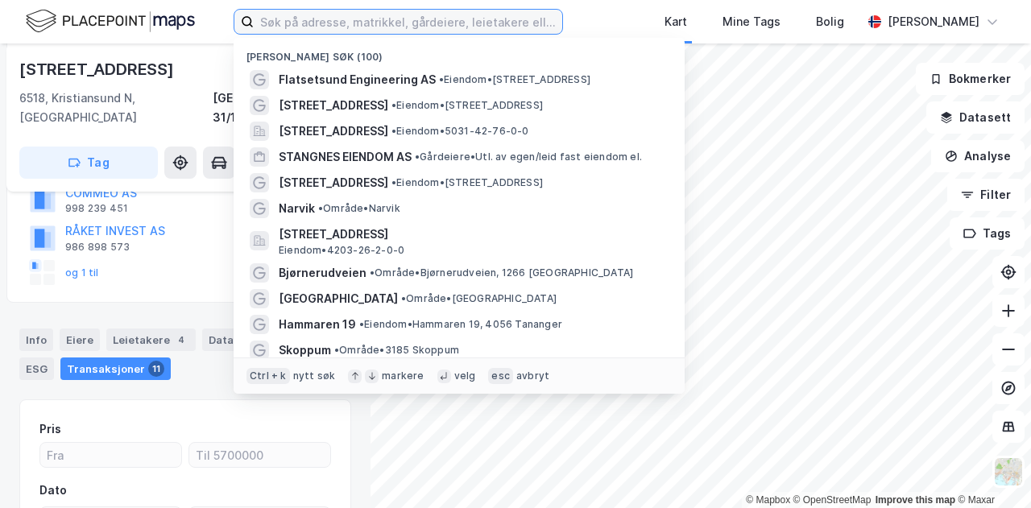
click at [394, 25] on input at bounding box center [408, 22] width 309 height 24
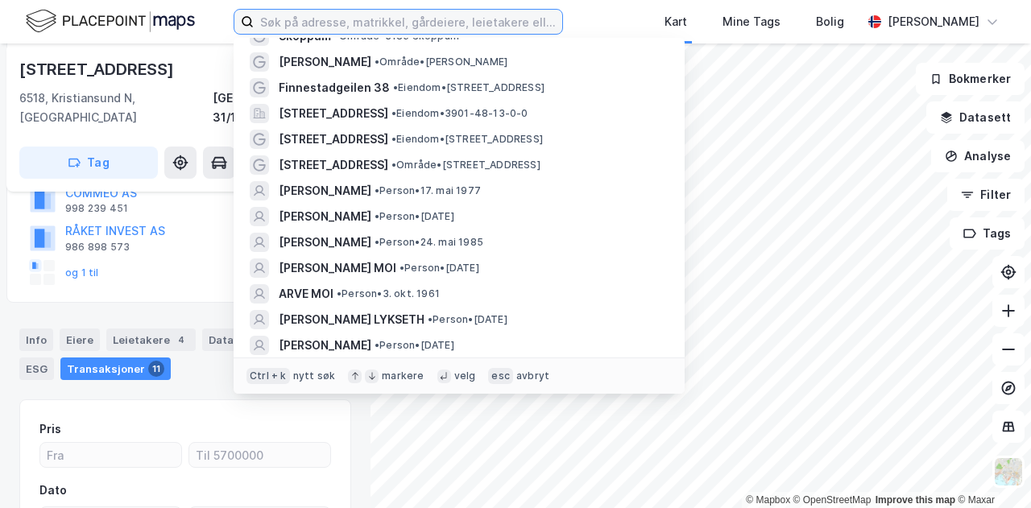
scroll to position [301, 0]
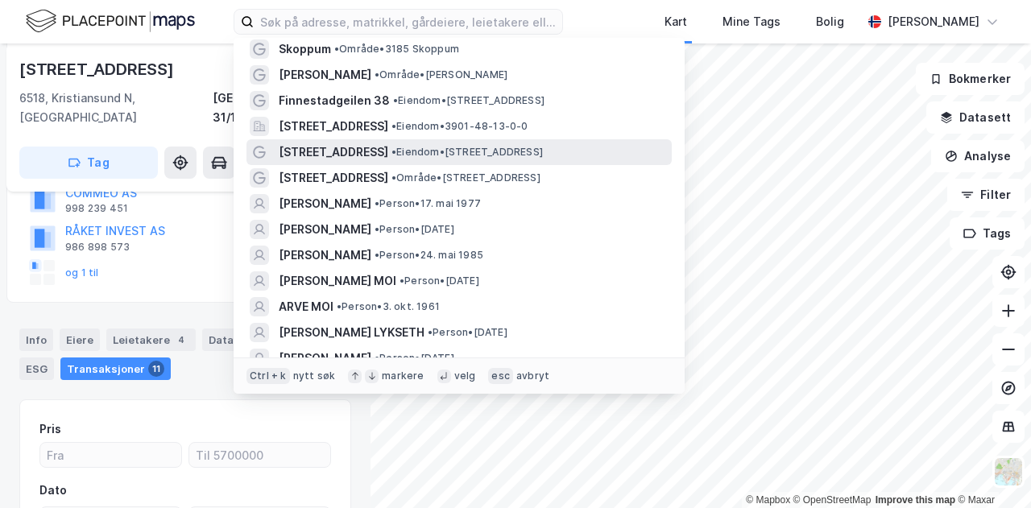
click at [410, 151] on span "• Eiendom • [STREET_ADDRESS]" at bounding box center [467, 152] width 151 height 13
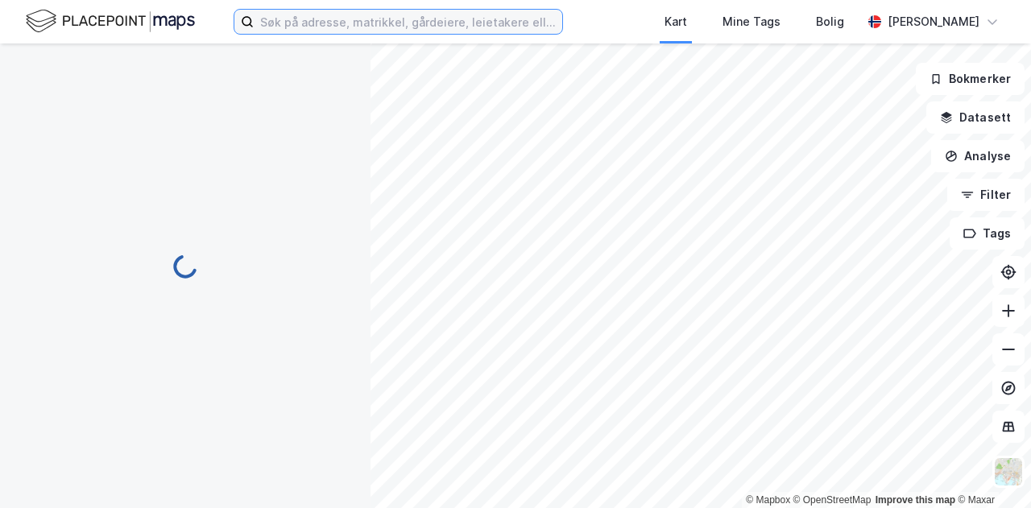
click at [409, 21] on input at bounding box center [408, 22] width 309 height 24
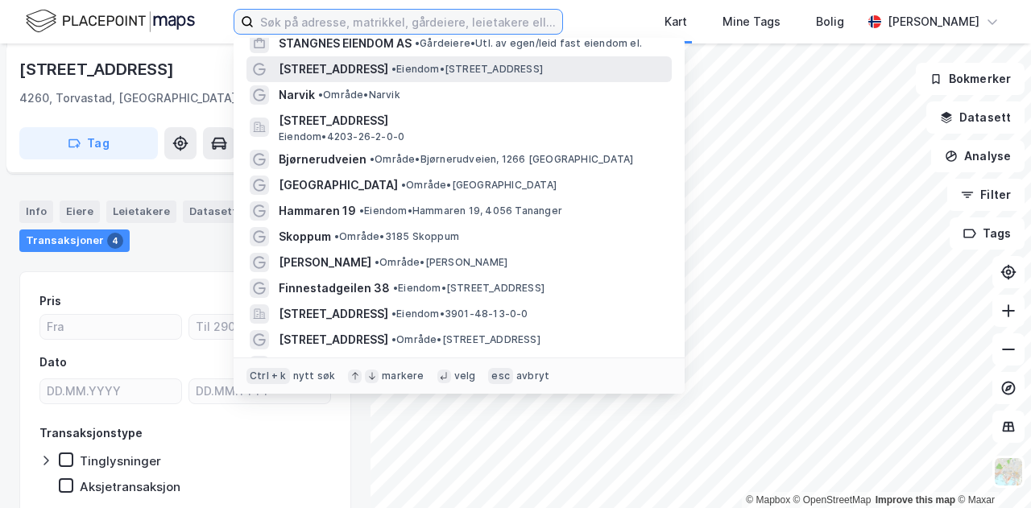
scroll to position [159, 0]
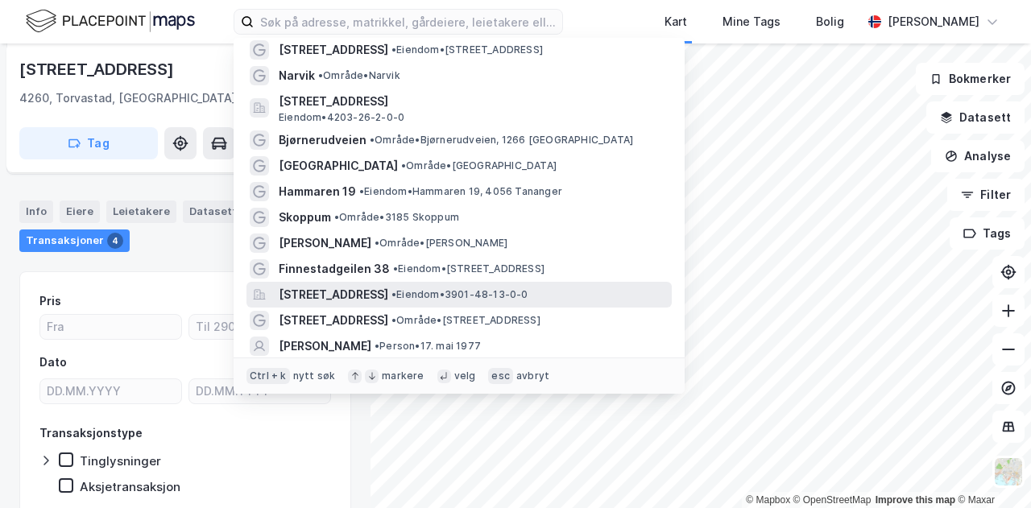
click at [388, 292] on span "[STREET_ADDRESS]" at bounding box center [334, 294] width 110 height 19
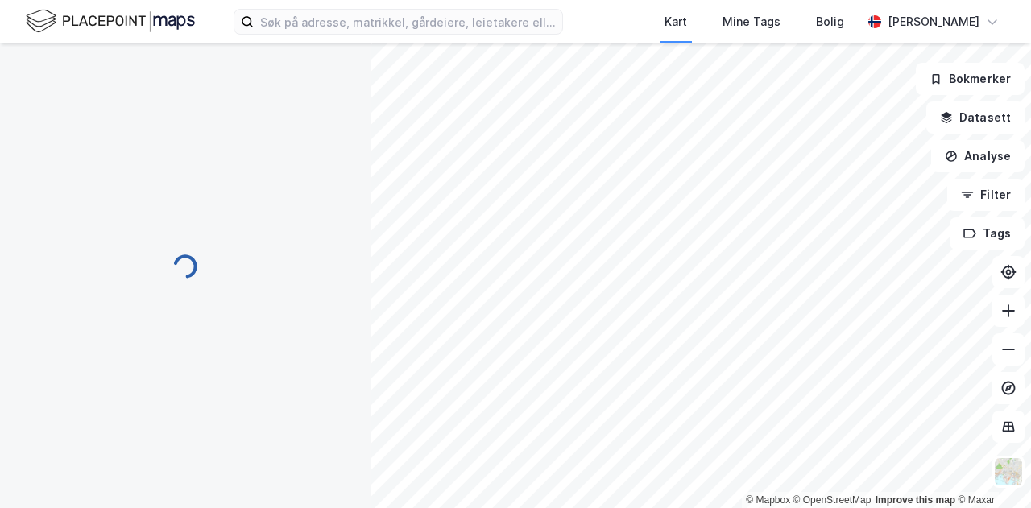
scroll to position [173, 0]
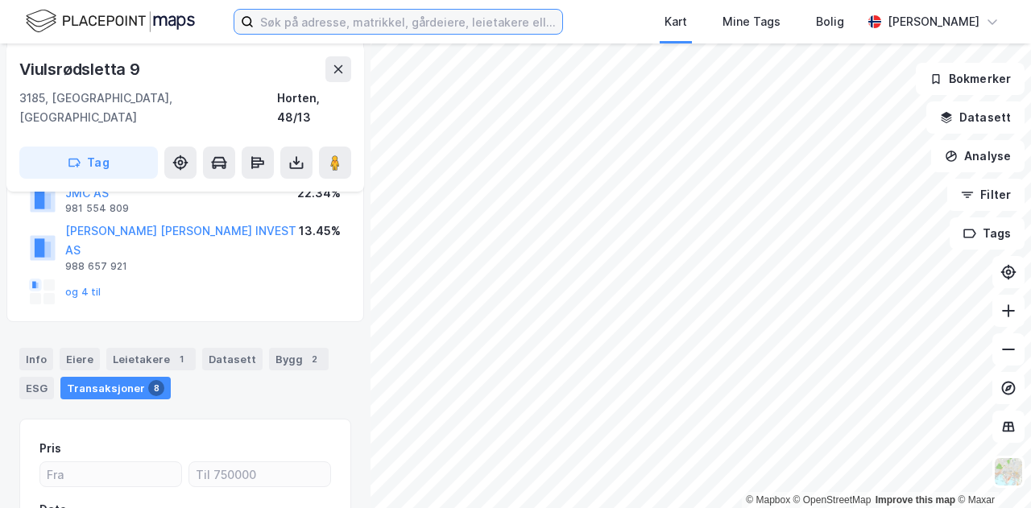
click at [545, 31] on input at bounding box center [408, 22] width 309 height 24
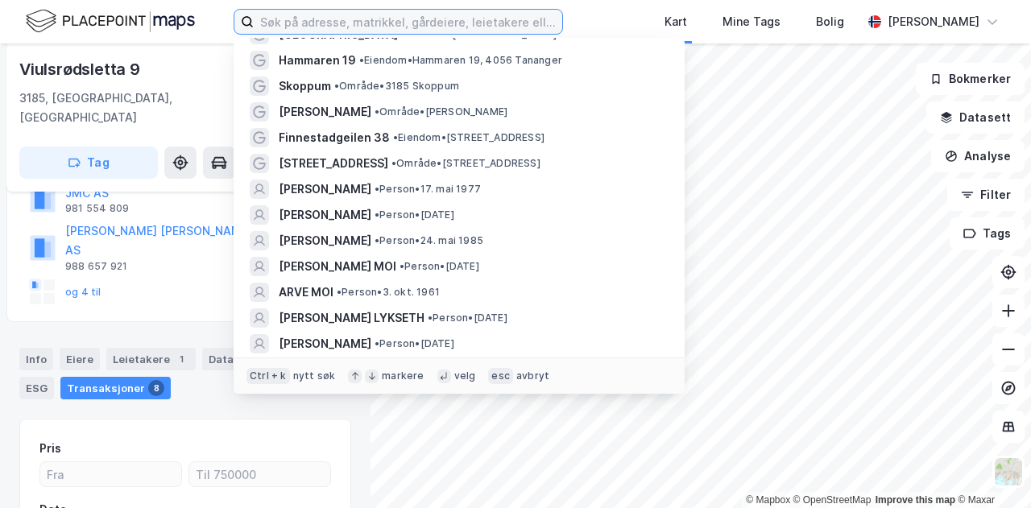
scroll to position [317, 0]
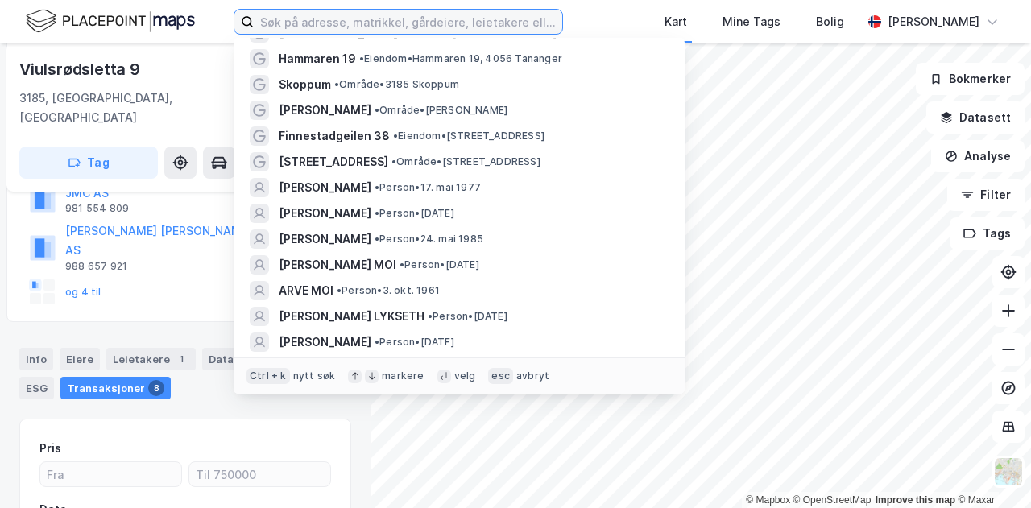
drag, startPoint x: 527, startPoint y: 186, endPoint x: 372, endPoint y: 21, distance: 226.3
click at [372, 21] on input at bounding box center [408, 22] width 309 height 24
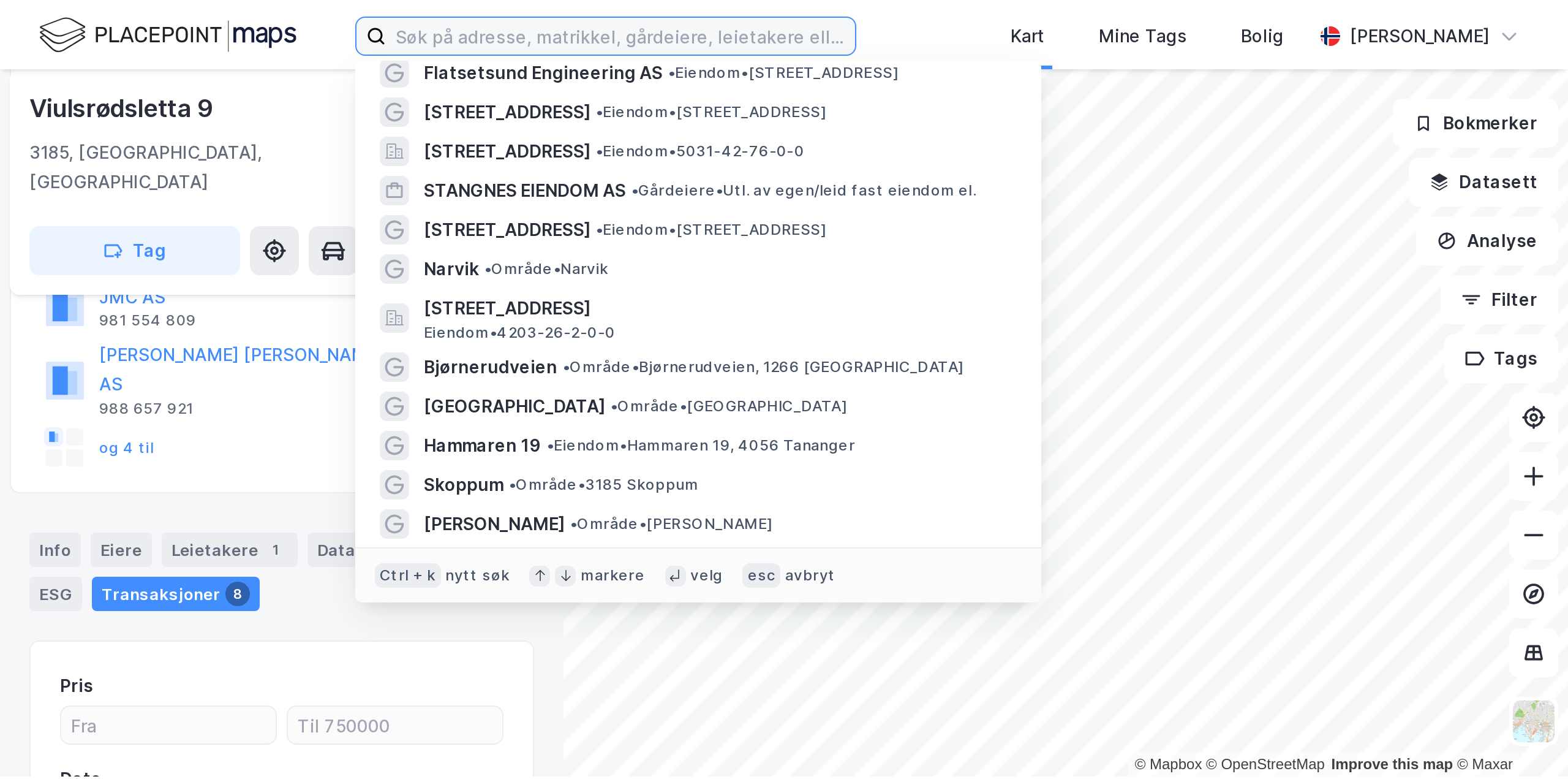
scroll to position [0, 0]
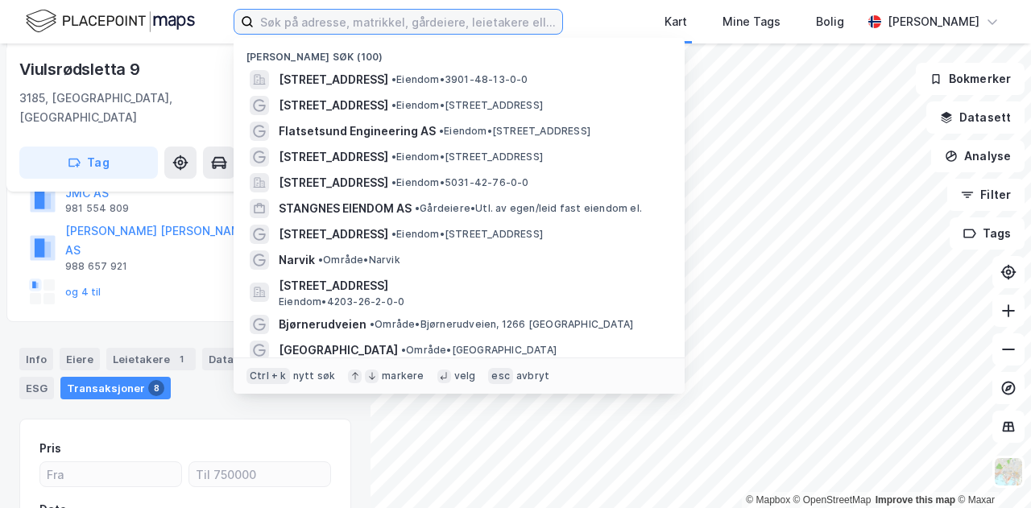
click at [545, 25] on input at bounding box center [408, 22] width 309 height 24
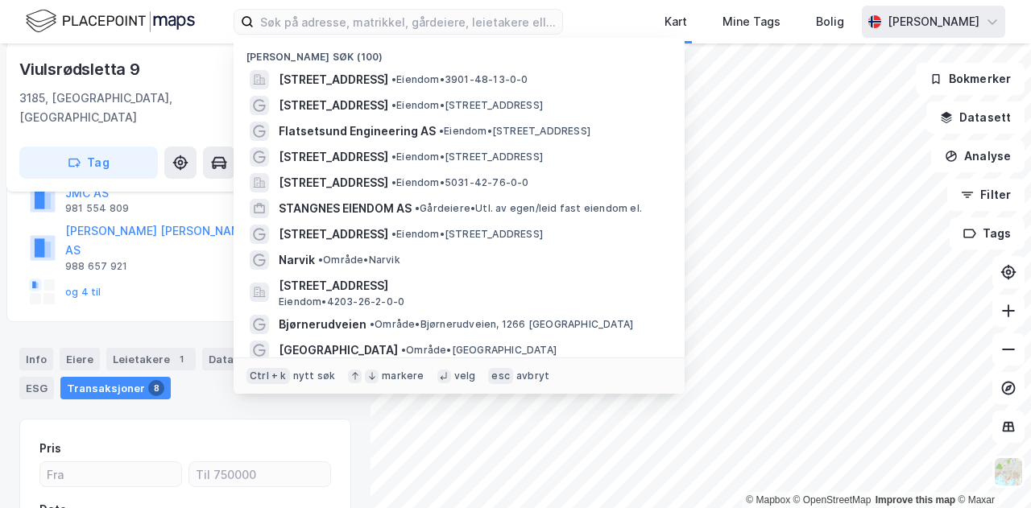
click at [954, 19] on div "[PERSON_NAME]" at bounding box center [934, 21] width 92 height 19
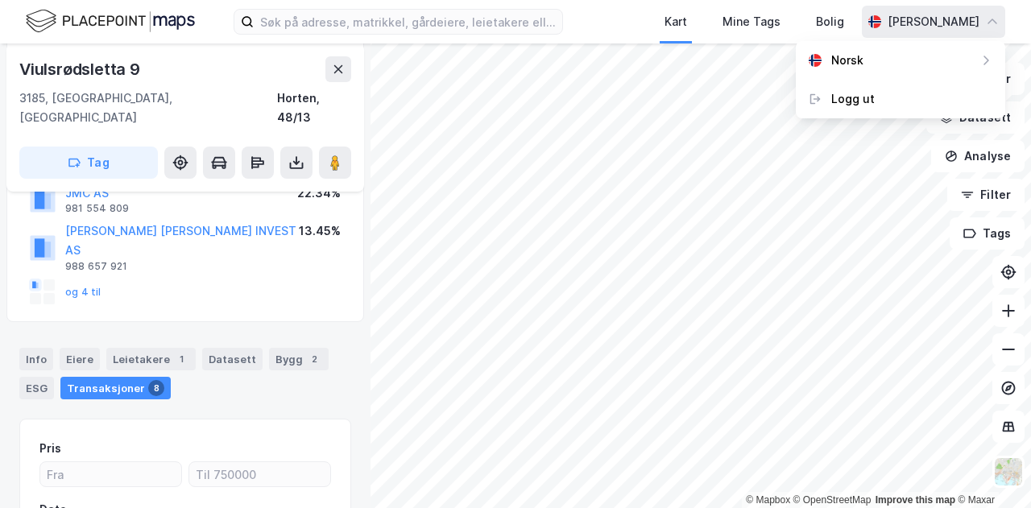
click at [967, 26] on div "[PERSON_NAME]" at bounding box center [934, 21] width 92 height 19
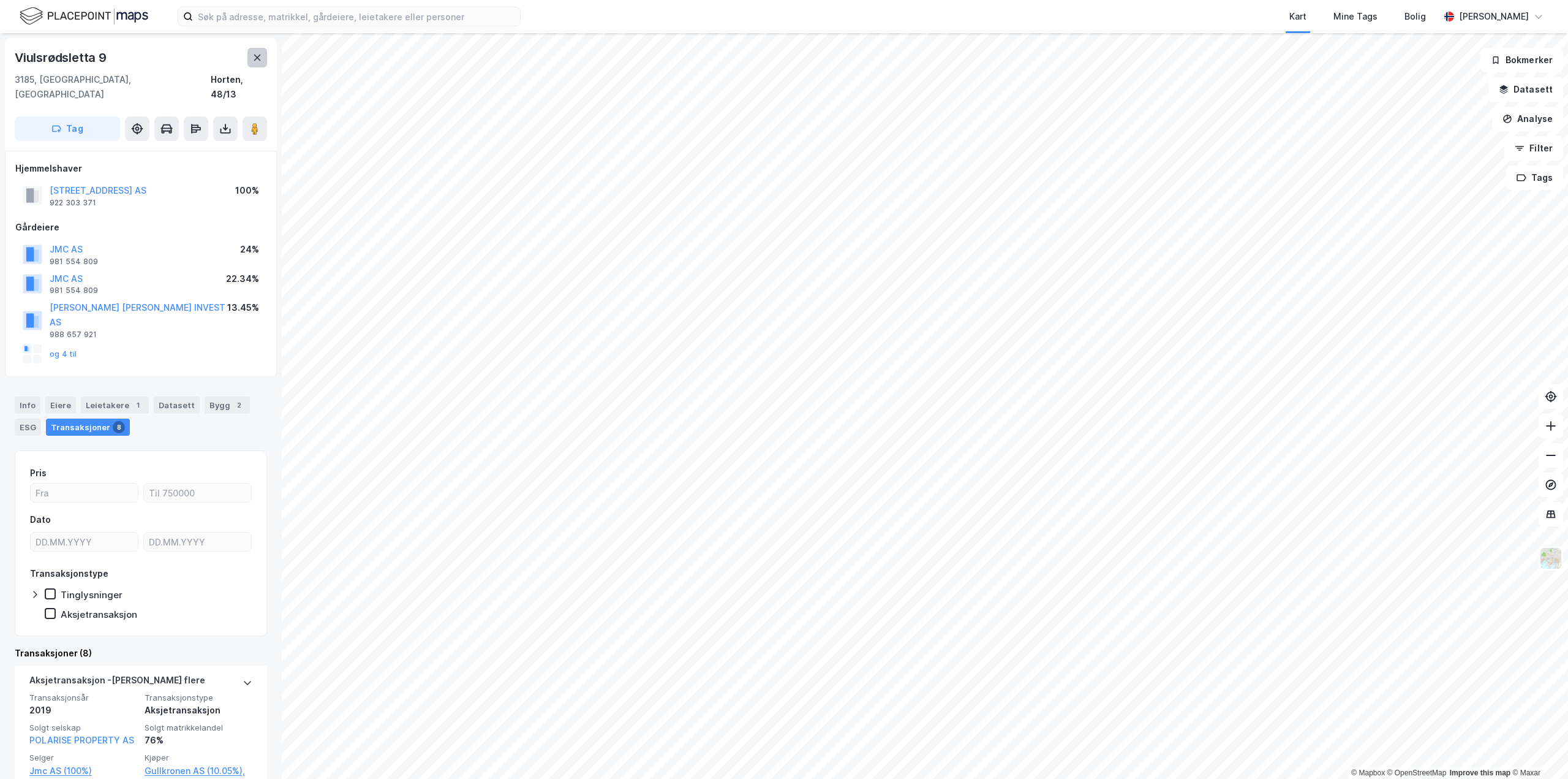
click at [261, 49] on button at bounding box center [257, 58] width 20 height 20
click at [269, 17] on input at bounding box center [357, 17] width 327 height 18
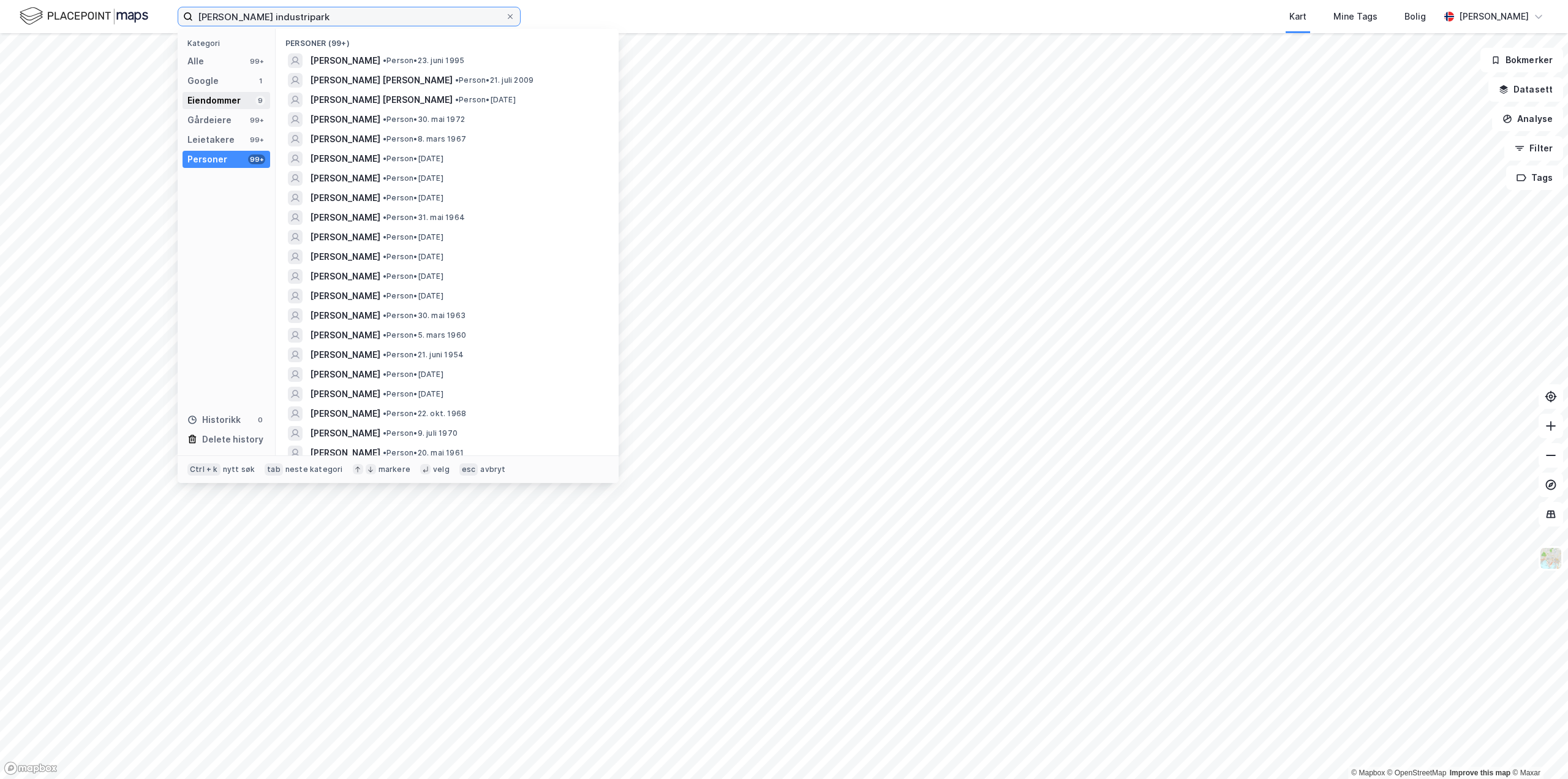
type input "[PERSON_NAME] industripark"
click at [231, 99] on div "Eiendommer" at bounding box center [214, 100] width 53 height 14
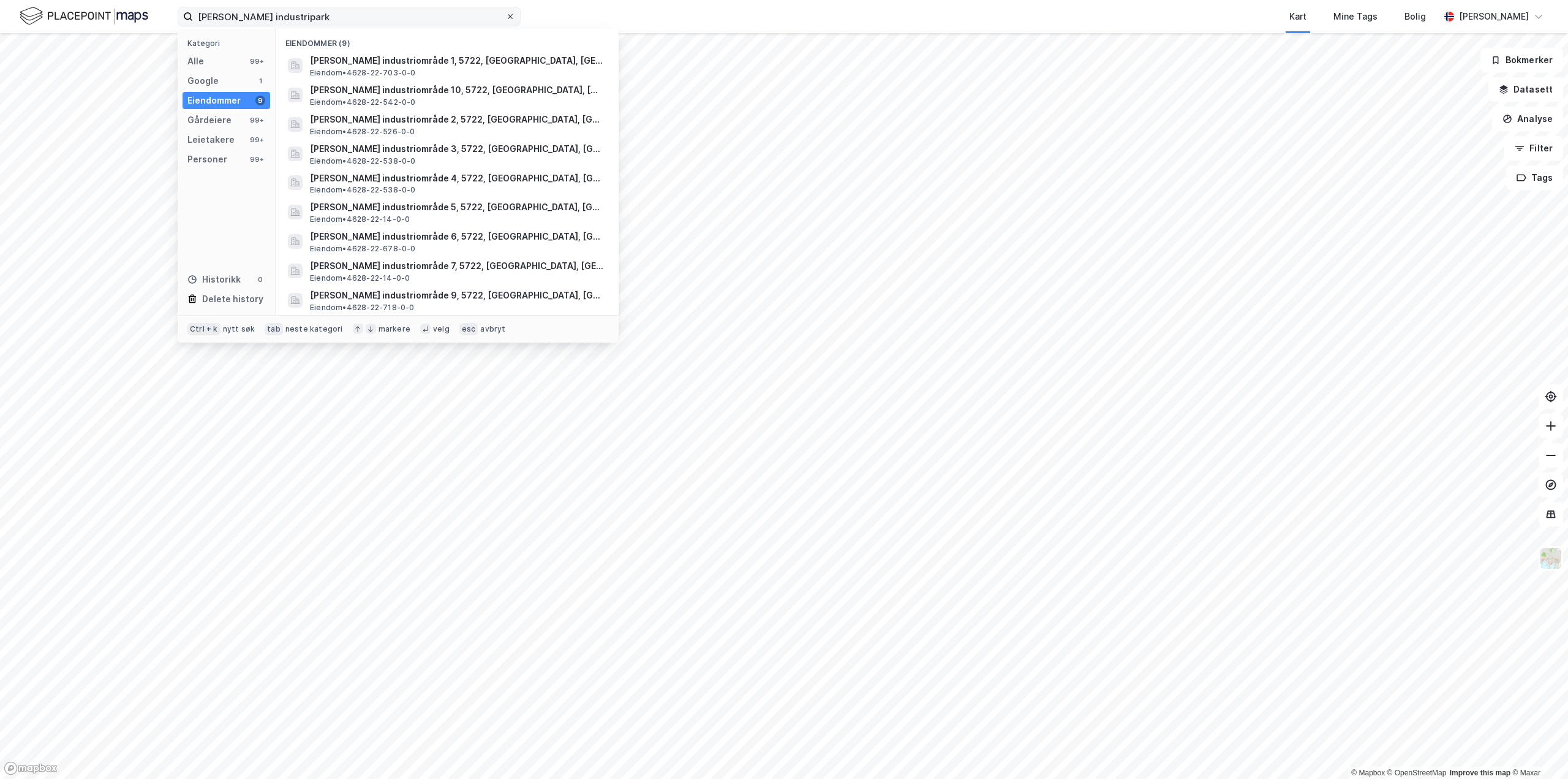
click at [506, 17] on span at bounding box center [510, 16] width 10 height 10
click at [506, 17] on input "[PERSON_NAME] industripark" at bounding box center [349, 17] width 313 height 18
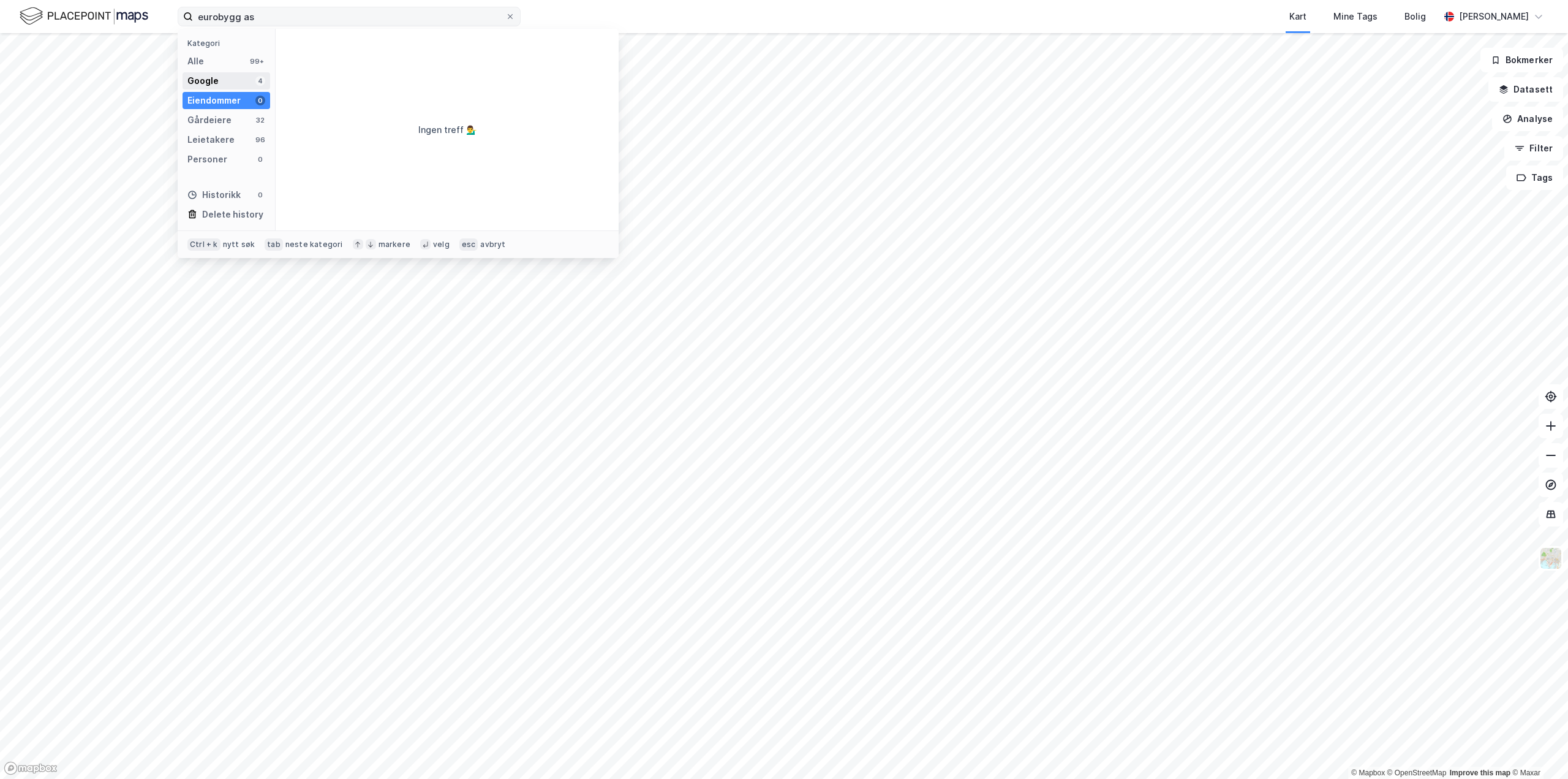
click at [229, 77] on div "Google 4" at bounding box center [226, 81] width 87 height 17
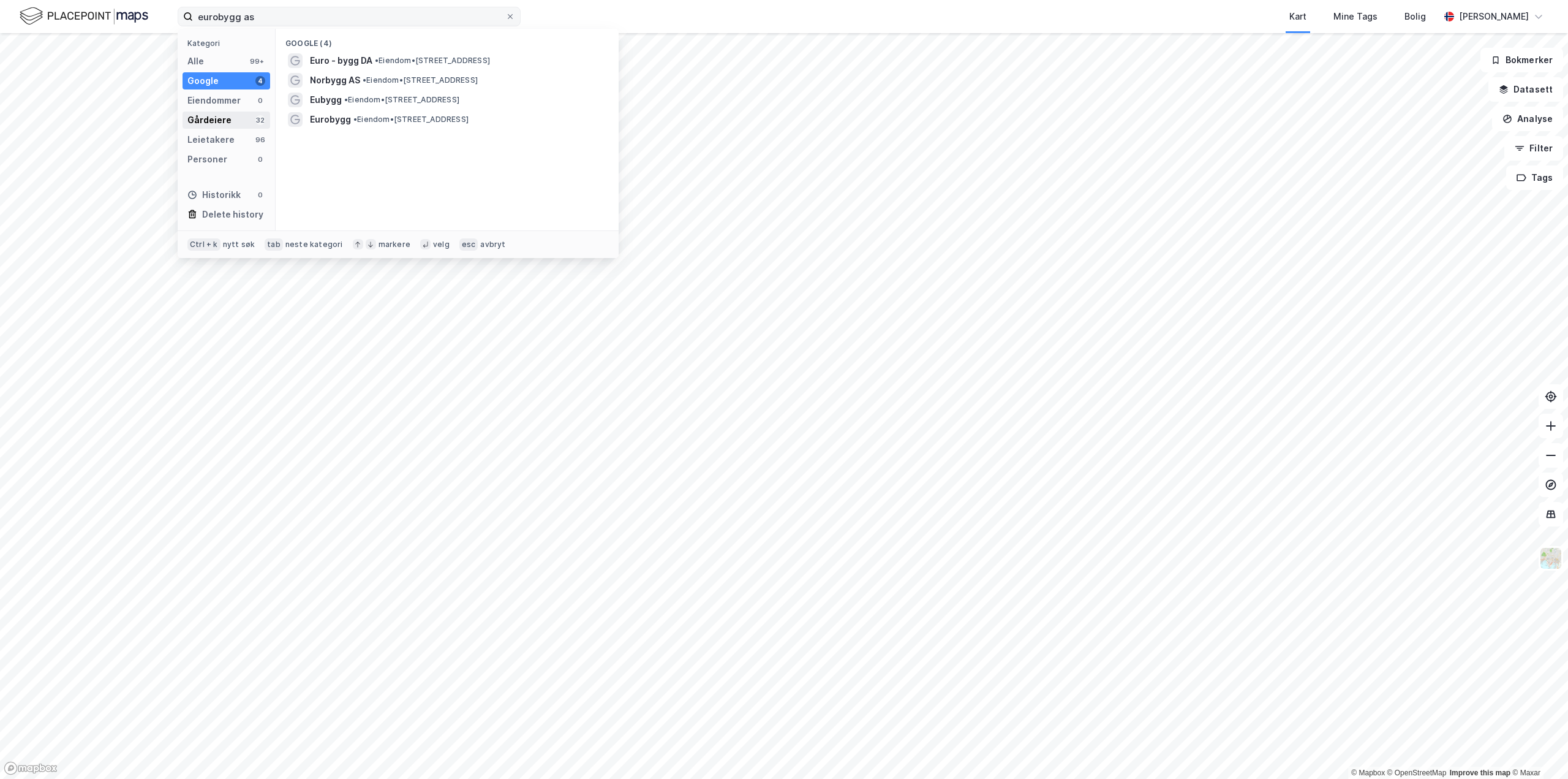
click at [232, 120] on div "Gårdeiere 32" at bounding box center [226, 120] width 87 height 17
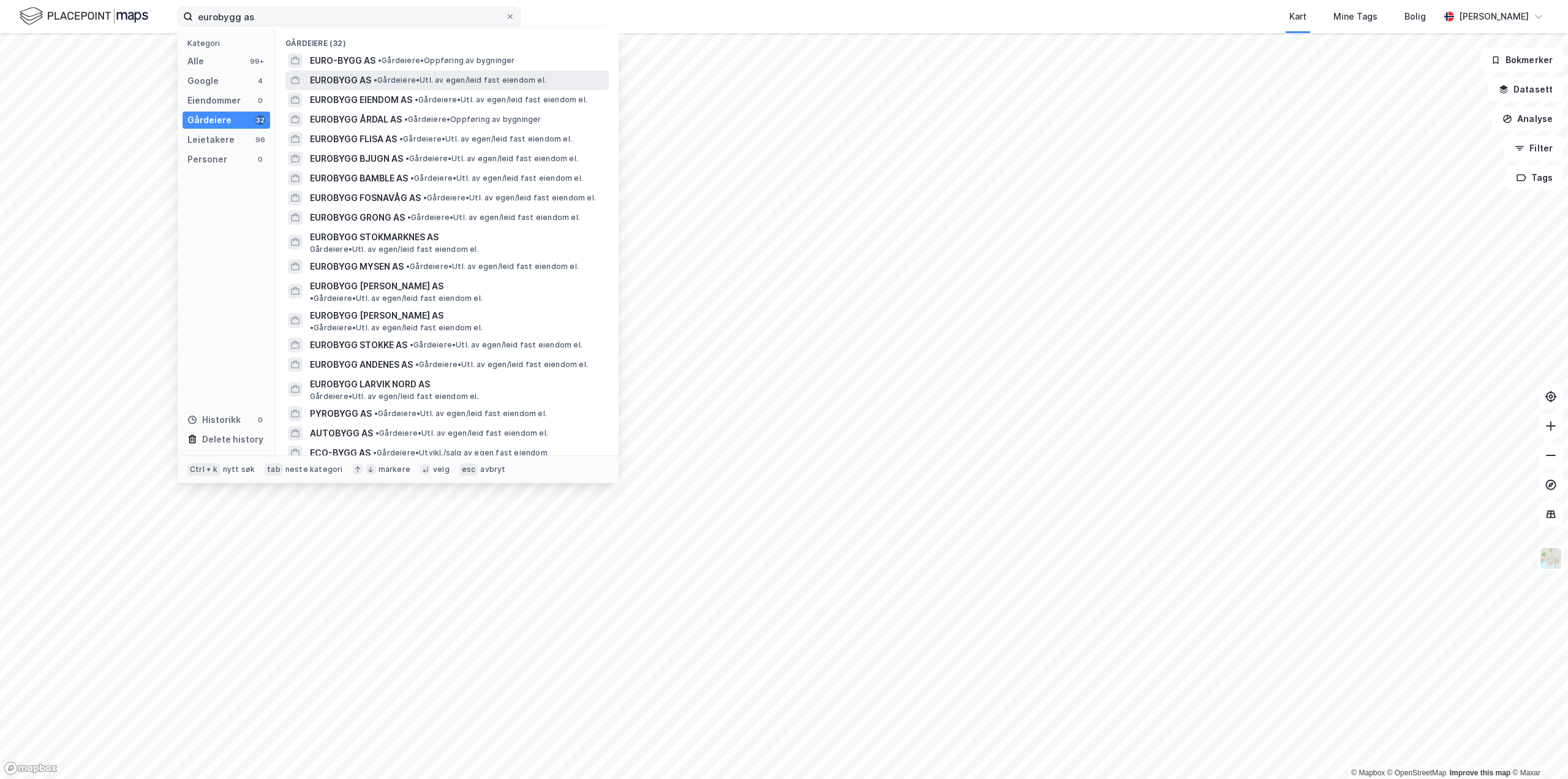
click at [392, 81] on span "• Gårdeiere • Utl. av egen/[PERSON_NAME] fast eiendom el." at bounding box center [459, 80] width 173 height 10
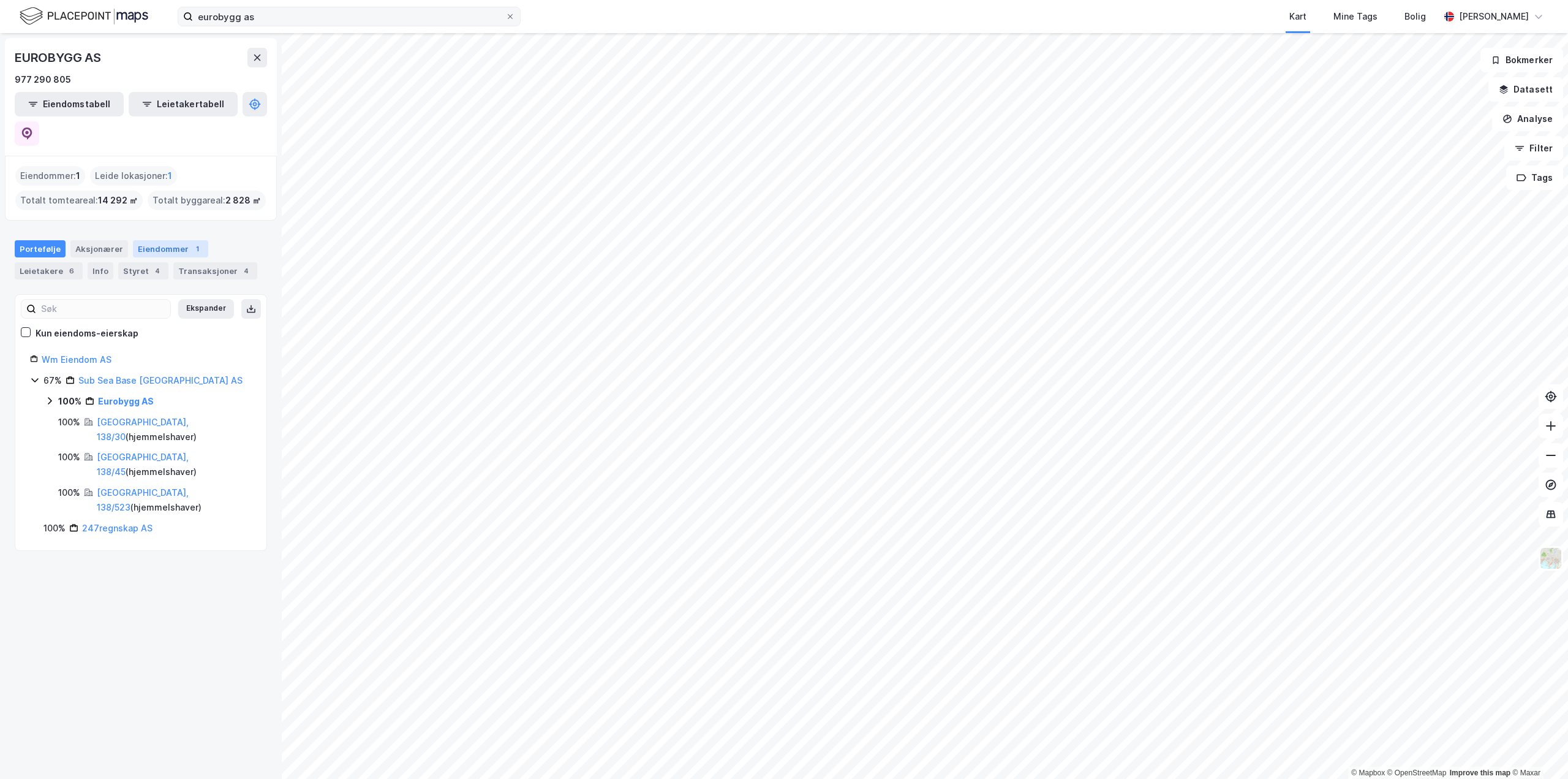
click at [173, 240] on div "Eiendommer 1" at bounding box center [170, 249] width 75 height 17
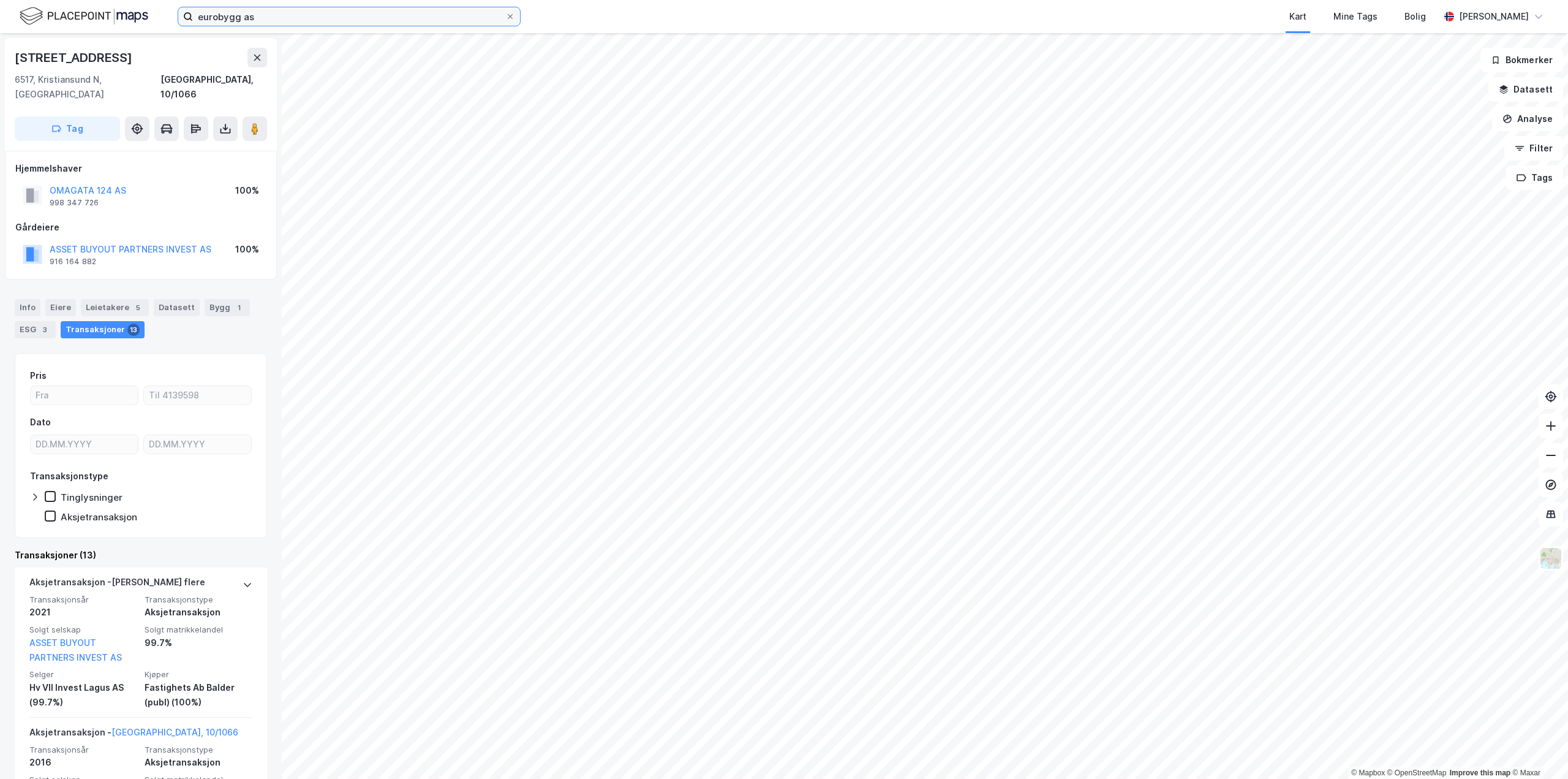
click at [317, 11] on input "eurobygg as" at bounding box center [349, 17] width 313 height 18
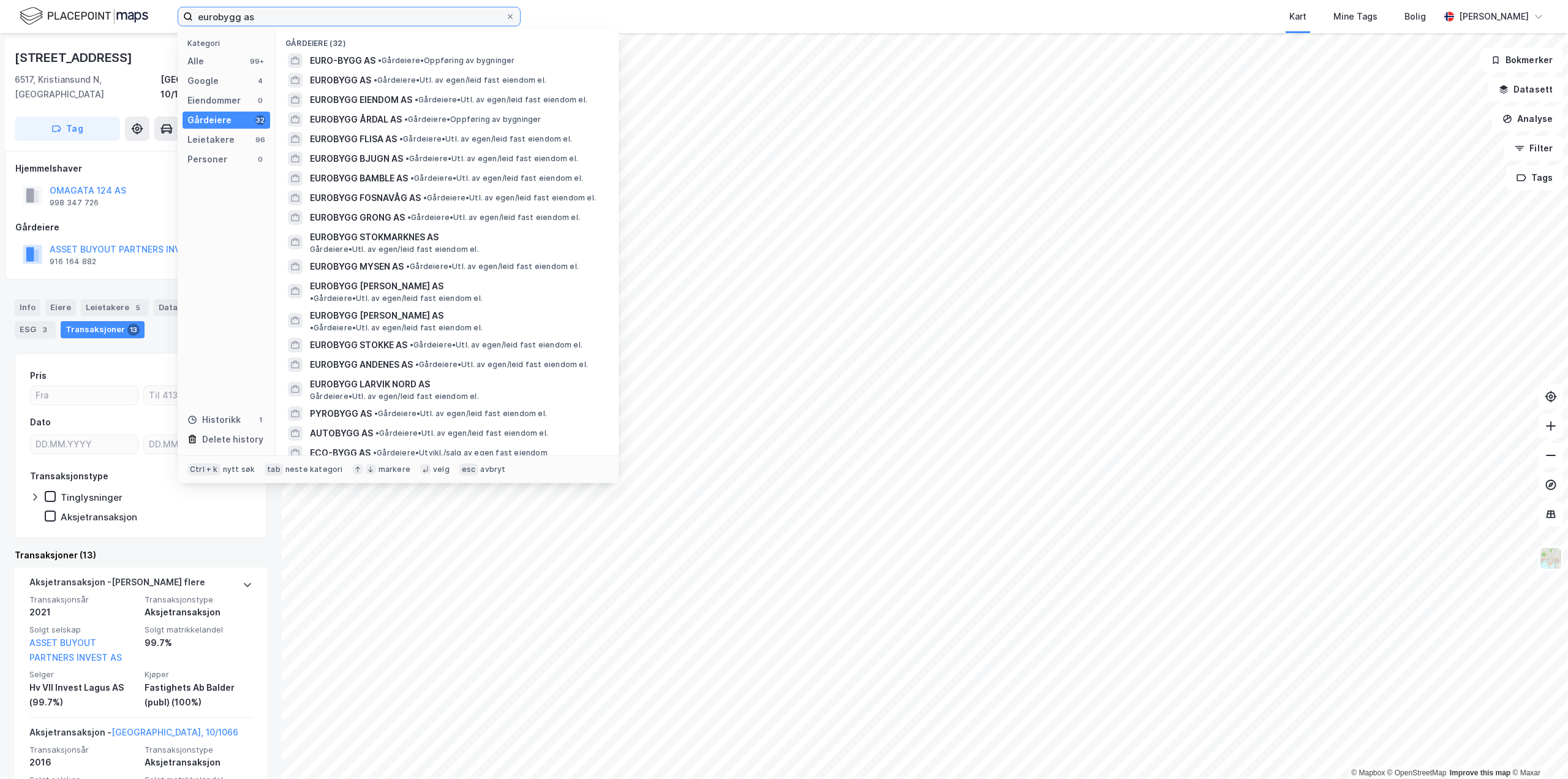
click at [317, 11] on input "eurobygg as" at bounding box center [349, 17] width 313 height 18
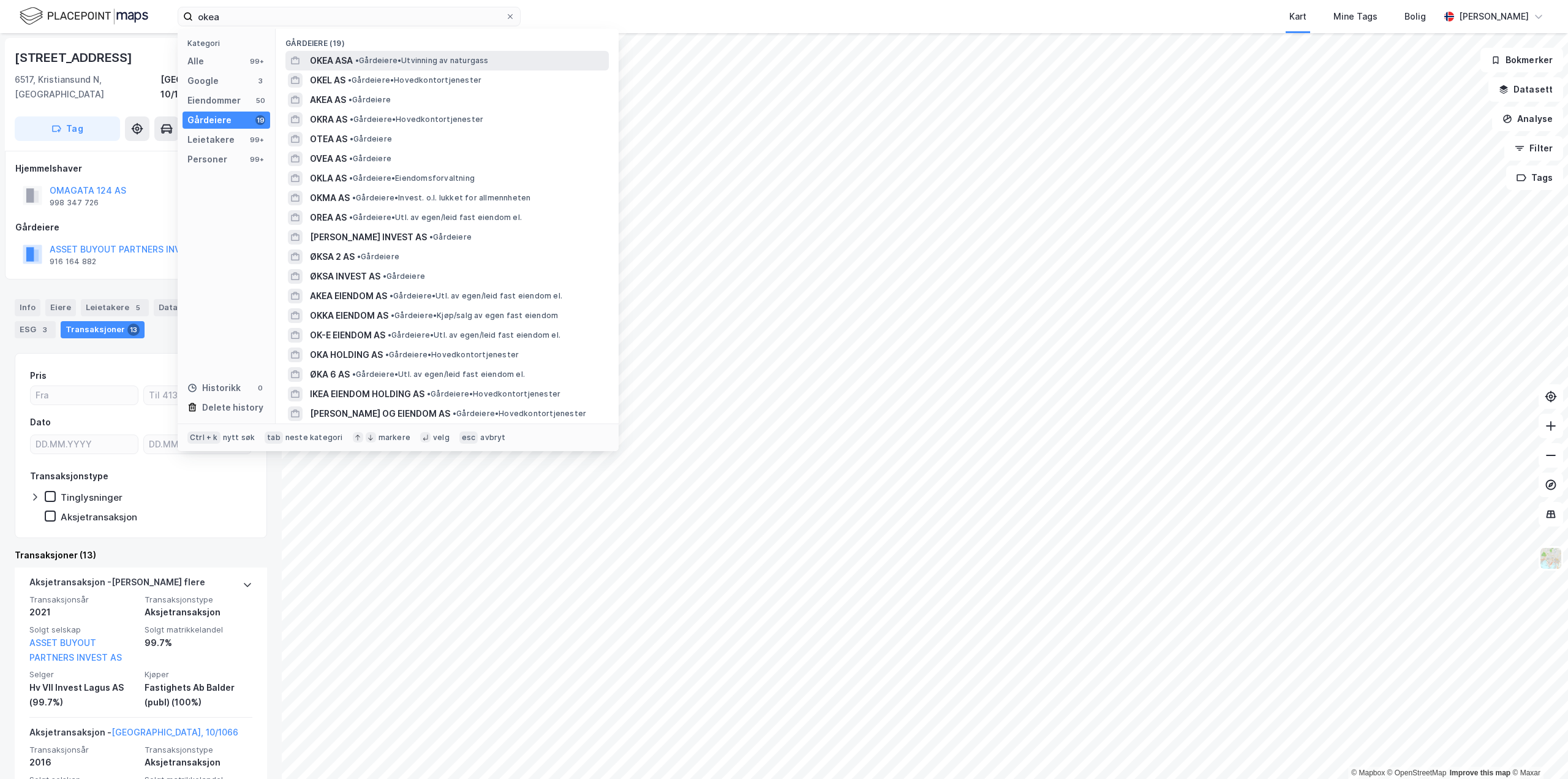
click at [429, 62] on span "• Gårdeiere • Utvinning av naturgass" at bounding box center [422, 60] width 134 height 10
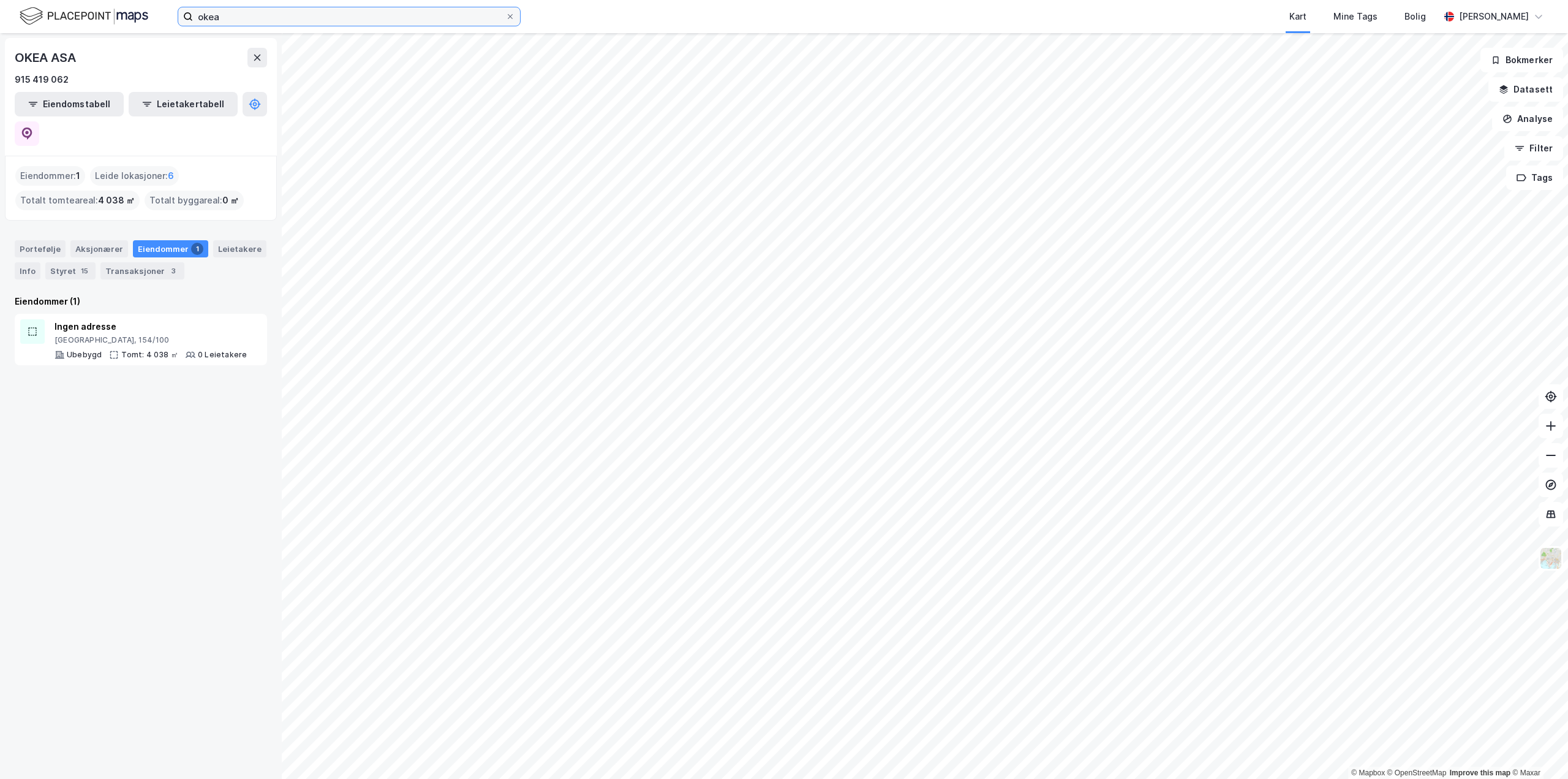
click at [288, 17] on input "okea" at bounding box center [349, 17] width 313 height 18
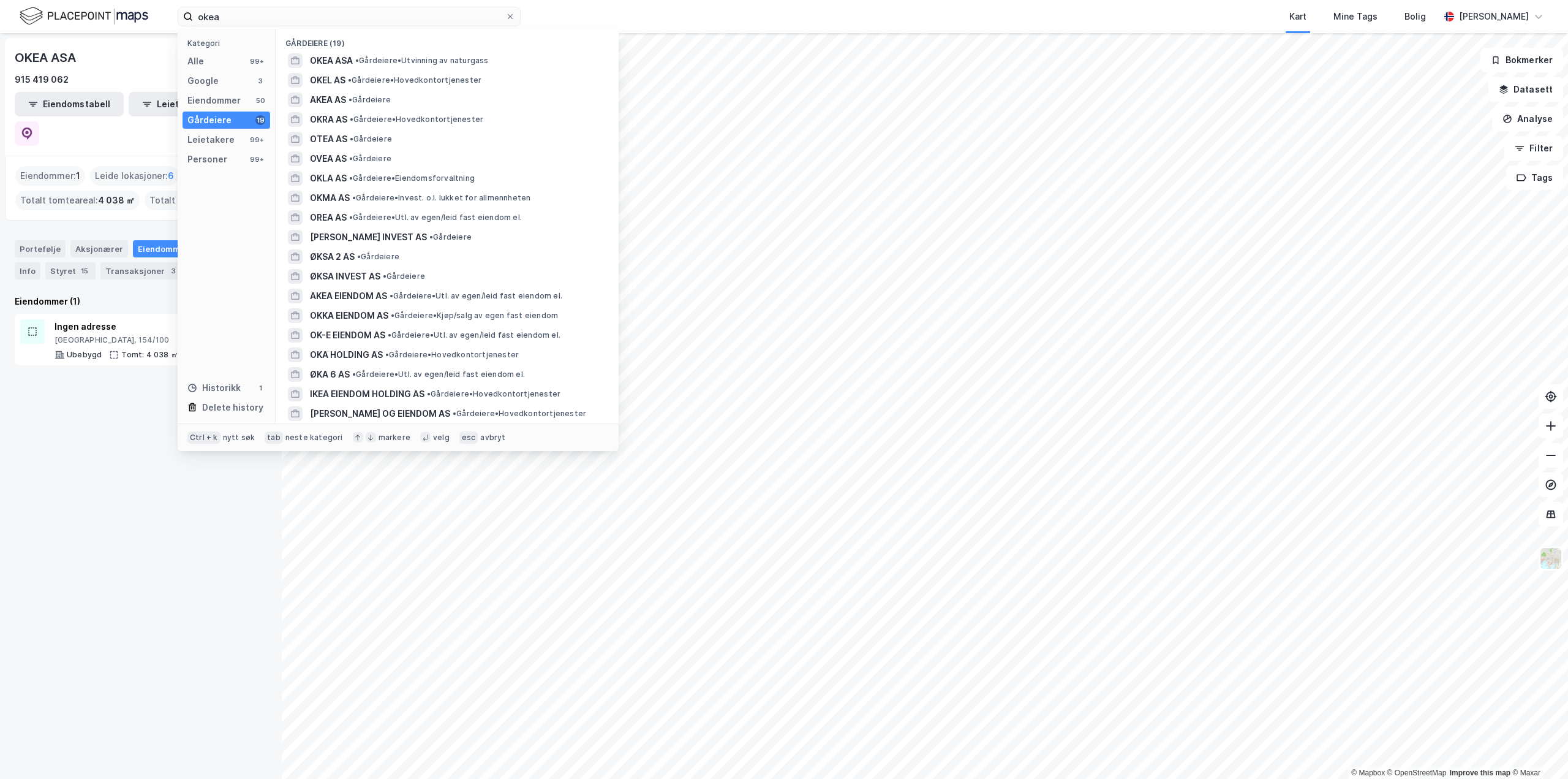
click at [209, 91] on div "Kategori Alle 99+ Google 3 Eiendommer 50 Gårdeiere 19 Leietakere 99+ Personer 9…" at bounding box center [227, 226] width 98 height 395
click at [210, 100] on div "Eiendommer" at bounding box center [214, 100] width 53 height 14
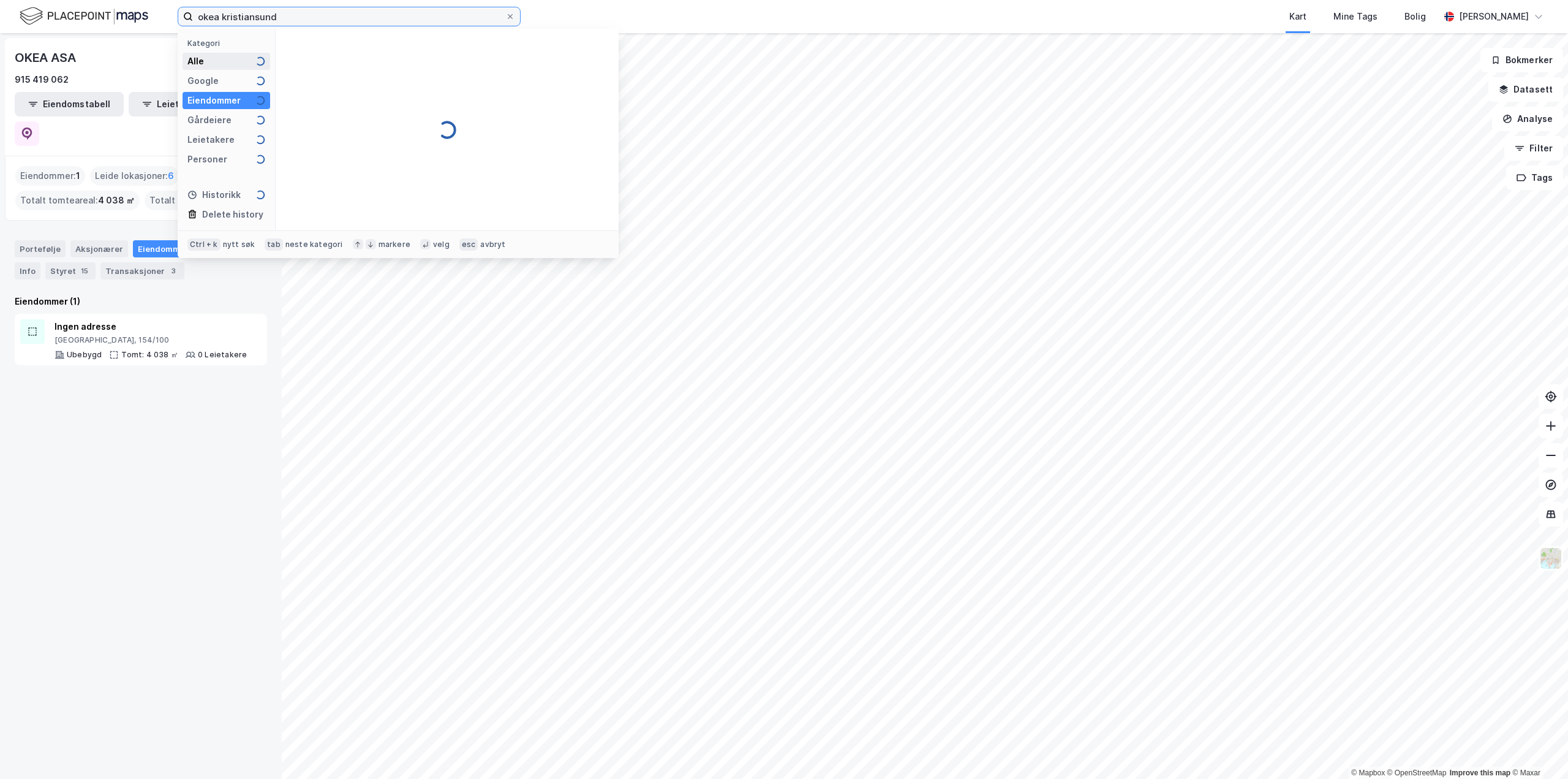
type input "okea kristiansund"
click at [214, 59] on div "Alle" at bounding box center [226, 61] width 87 height 17
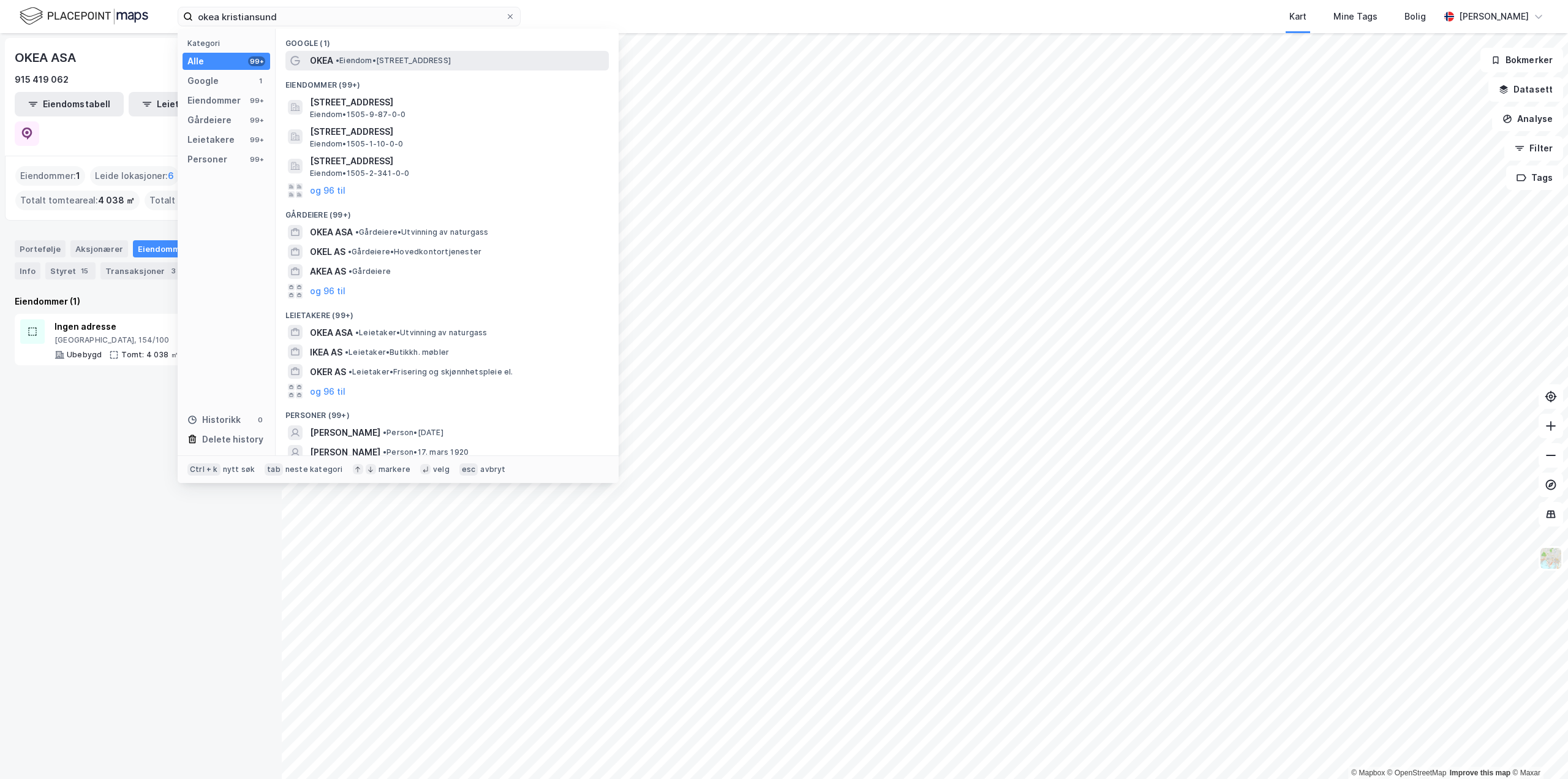
click at [463, 53] on div "OKEA • Eiendom • [STREET_ADDRESS]" at bounding box center [459, 60] width 297 height 14
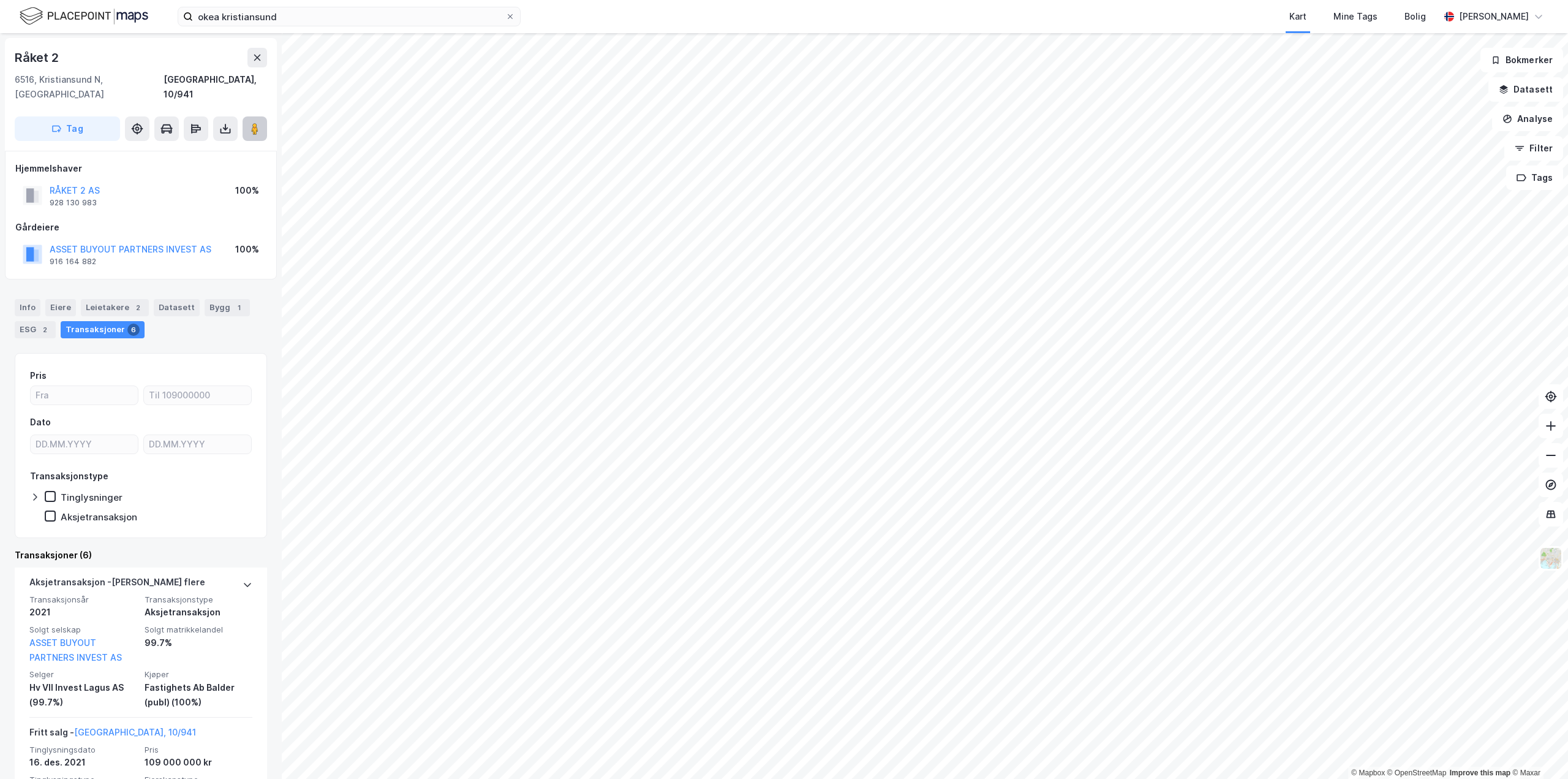
click at [256, 122] on image at bounding box center [255, 129] width 8 height 12
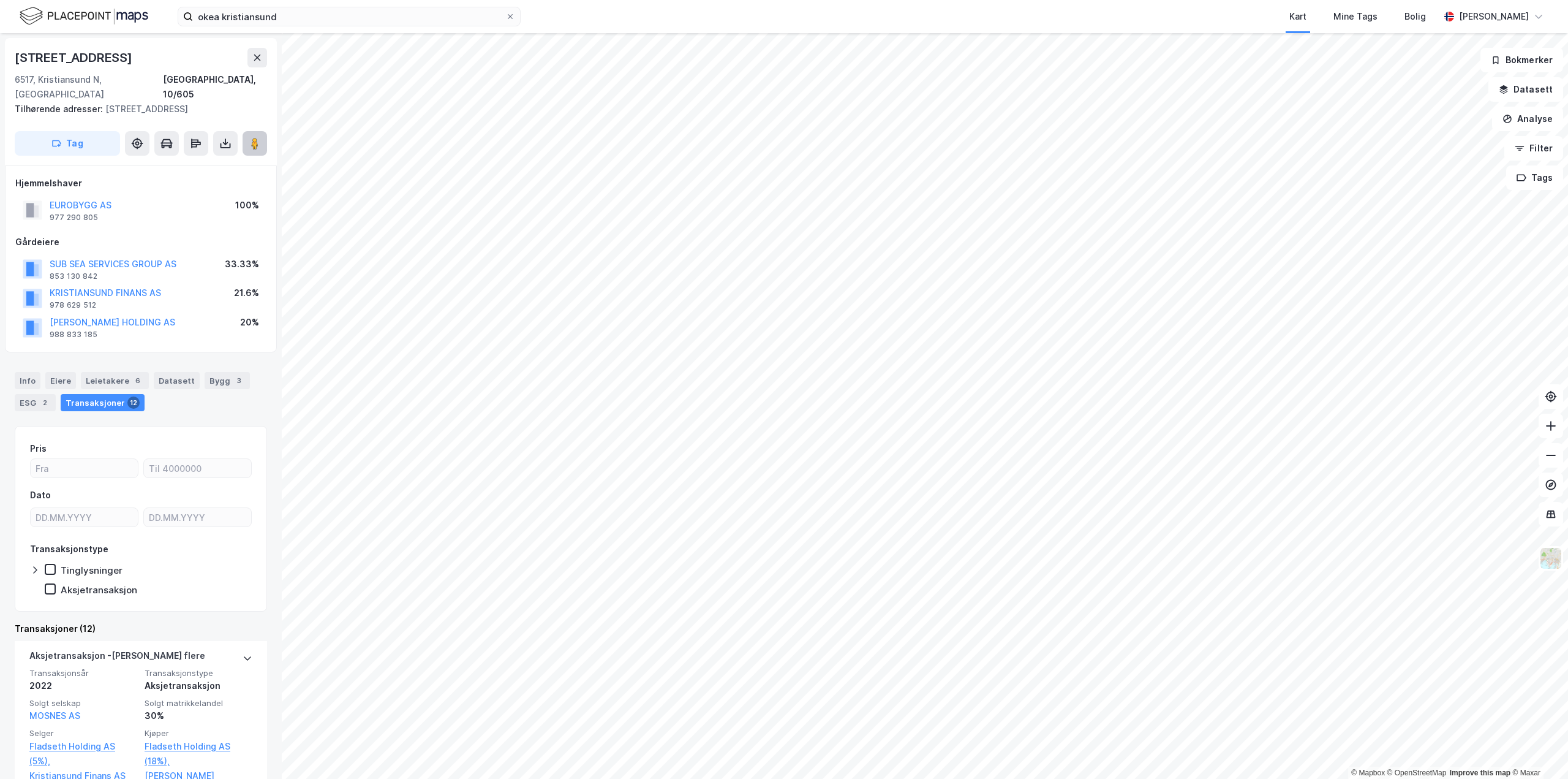
click at [249, 137] on icon at bounding box center [255, 143] width 12 height 12
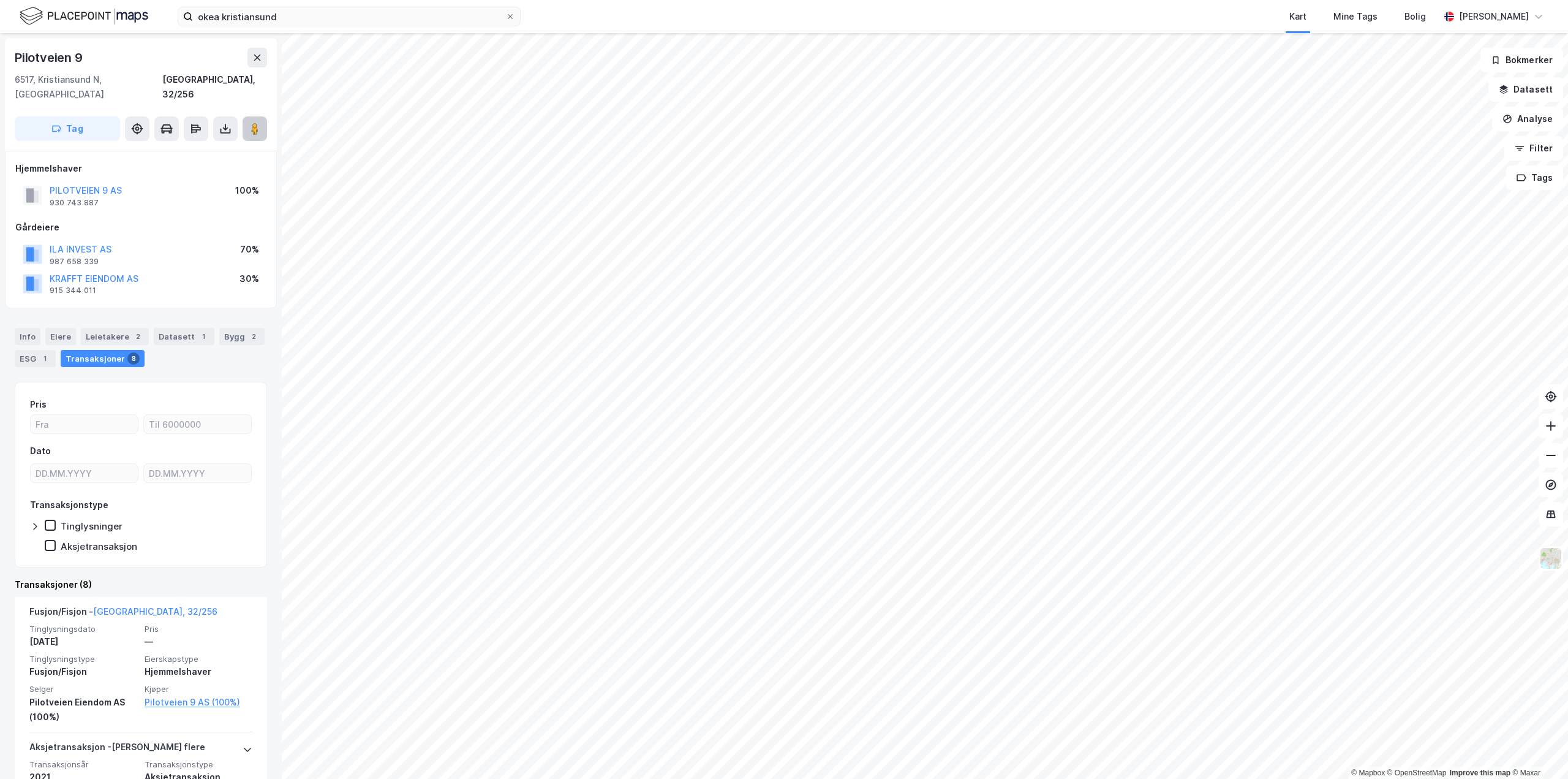
click at [266, 122] on button at bounding box center [255, 129] width 24 height 24
click at [262, 68] on div "[STREET_ADDRESS]" at bounding box center [141, 75] width 252 height 54
click at [261, 58] on icon at bounding box center [257, 57] width 10 height 10
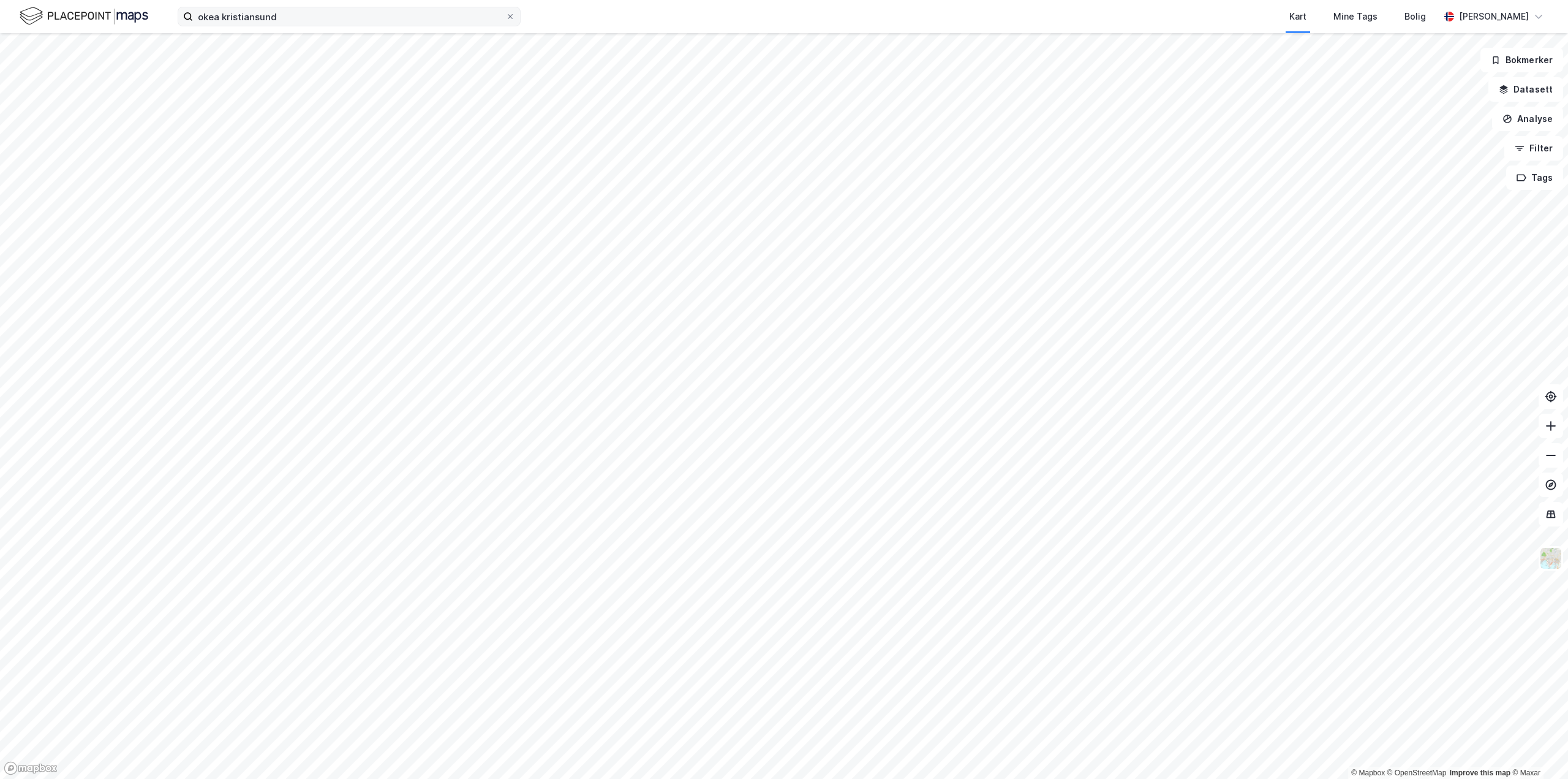
click at [511, 14] on icon at bounding box center [510, 17] width 8 height 8
click at [506, 14] on input "okea kristiansund" at bounding box center [349, 17] width 313 height 18
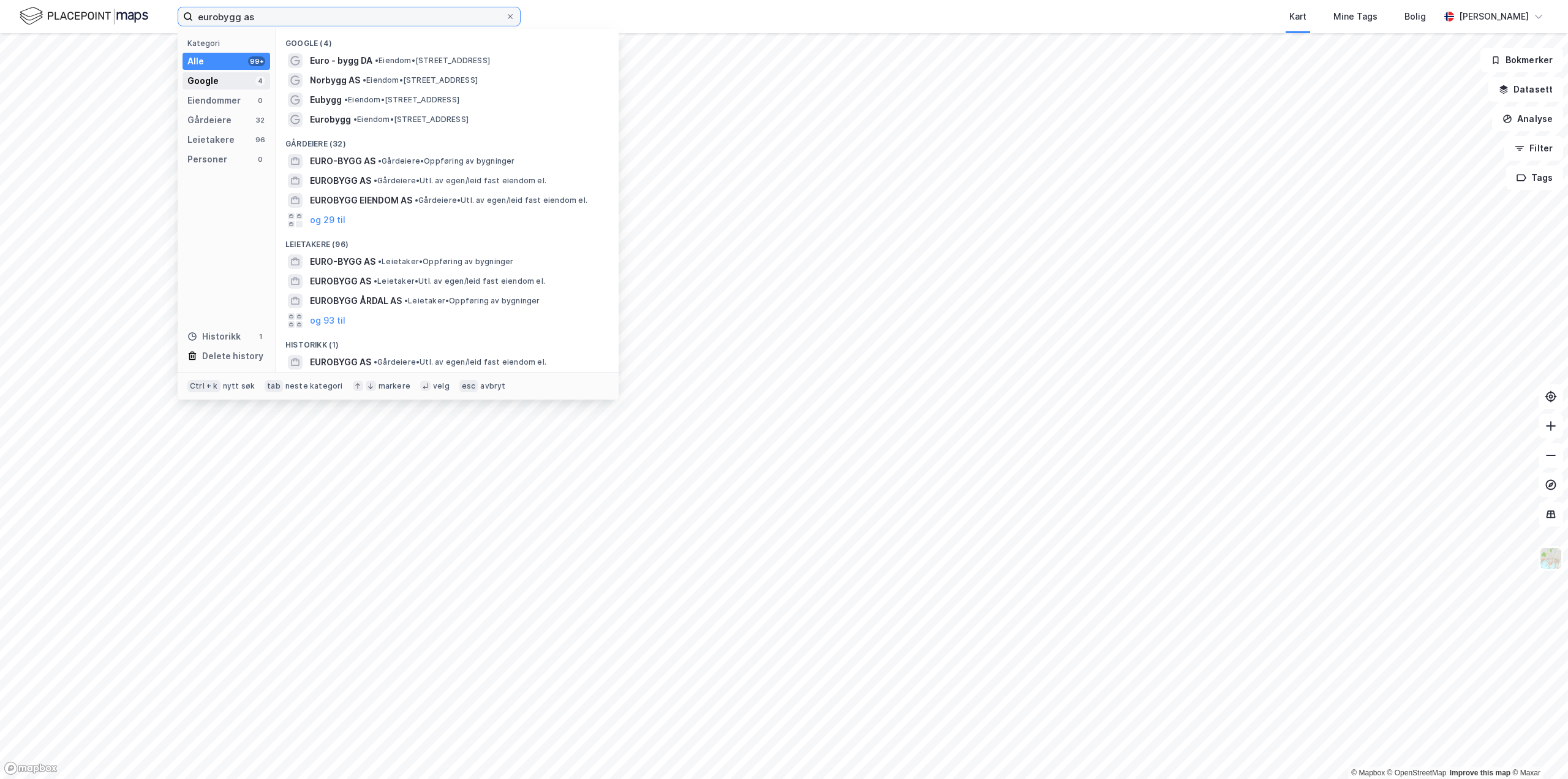
type input "eurobygg as"
click at [219, 78] on div "Google 4" at bounding box center [226, 81] width 87 height 17
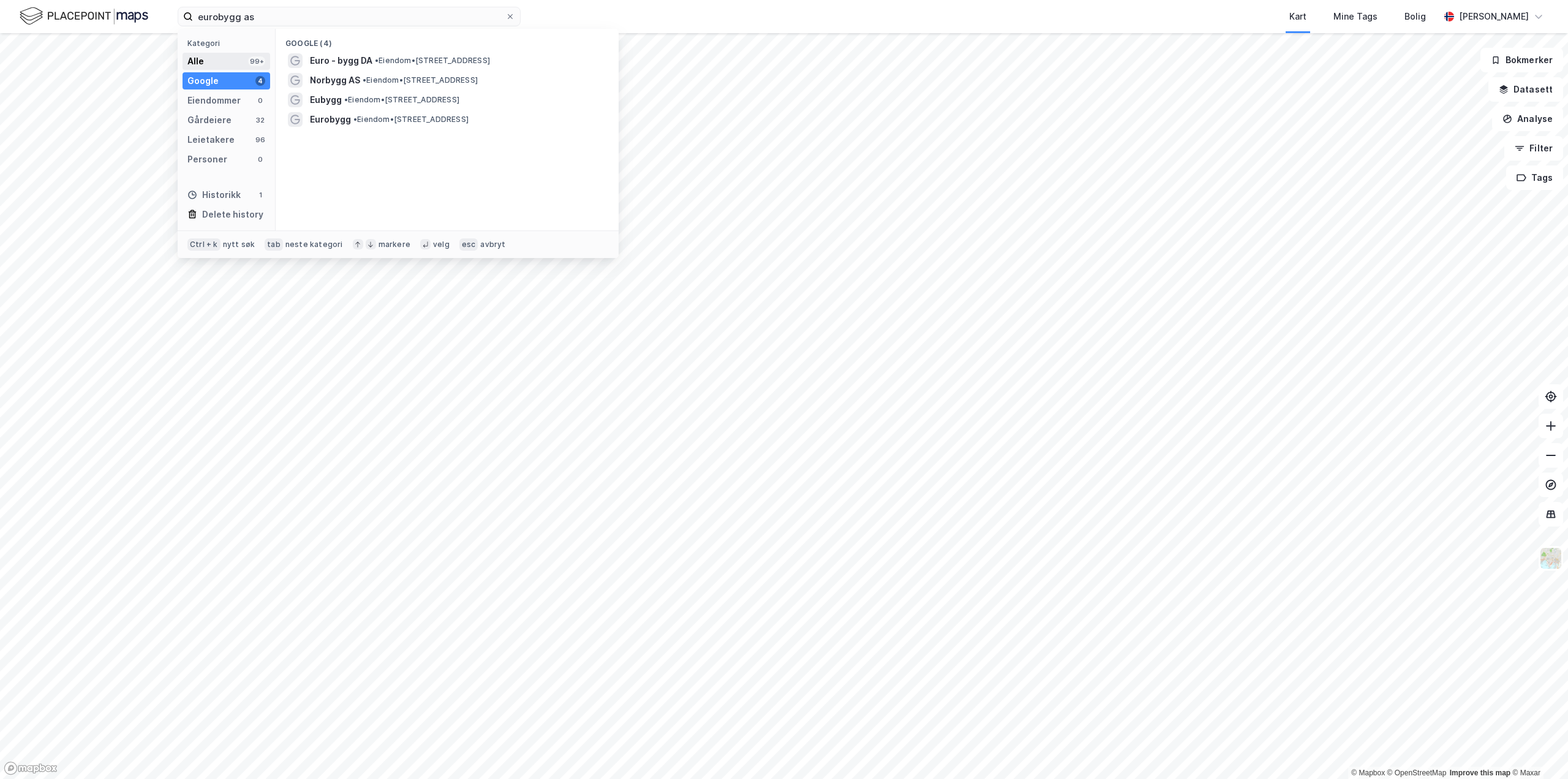
click at [242, 57] on div "Alle 99+" at bounding box center [226, 61] width 87 height 17
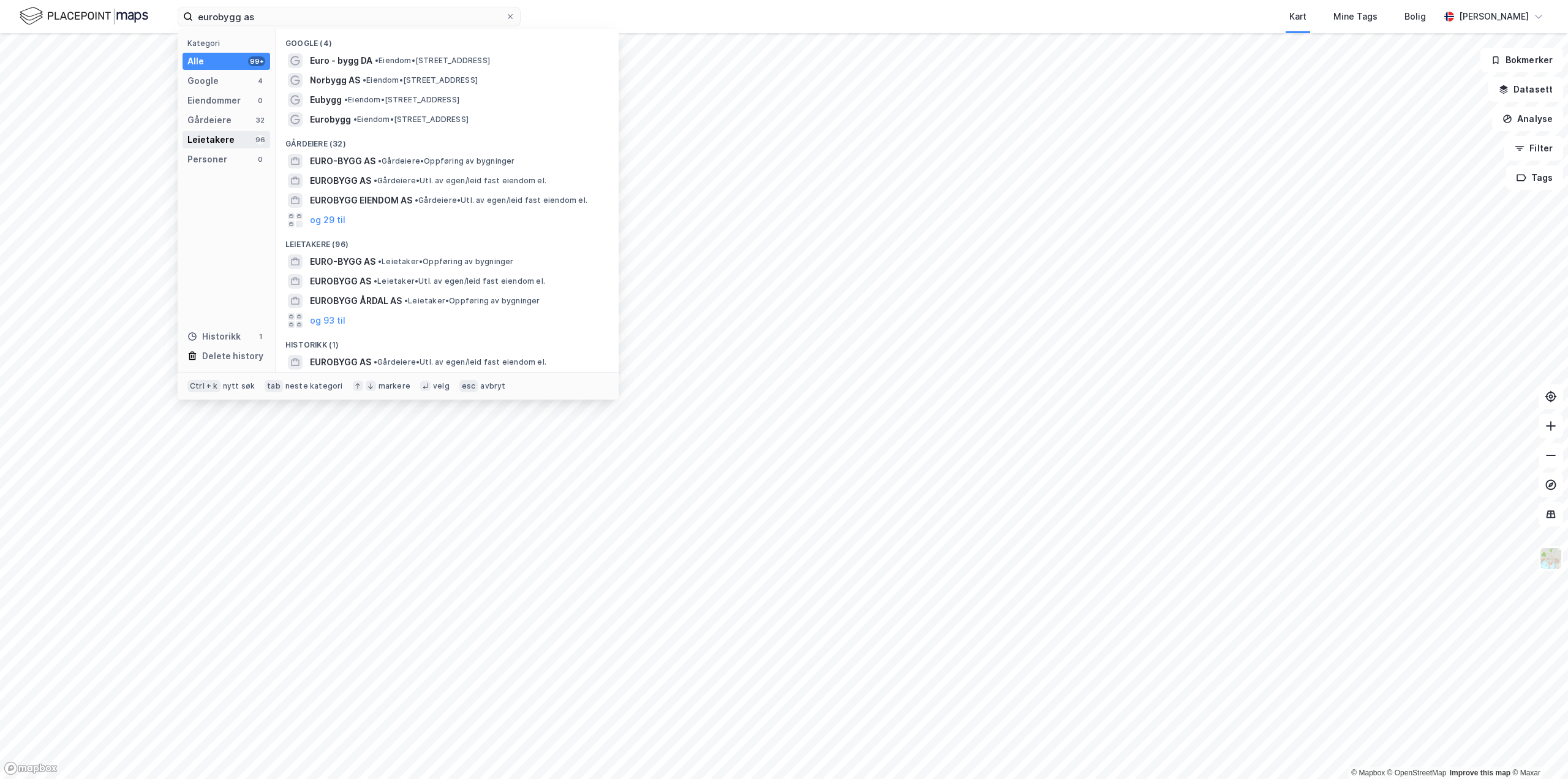
click at [230, 139] on div "Leietakere" at bounding box center [211, 139] width 47 height 14
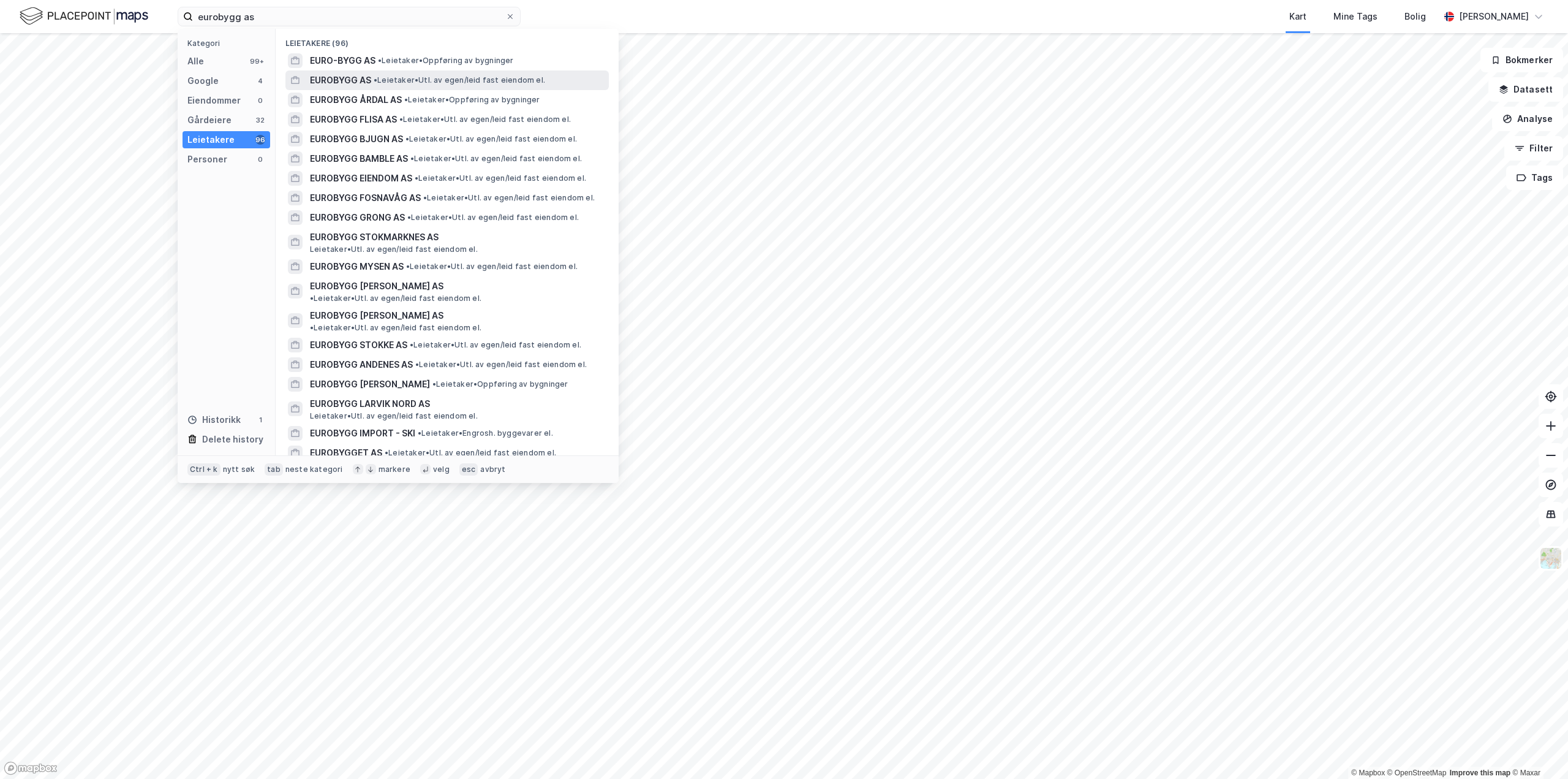
click at [335, 87] on span "EUROBYGG AS" at bounding box center [341, 80] width 62 height 14
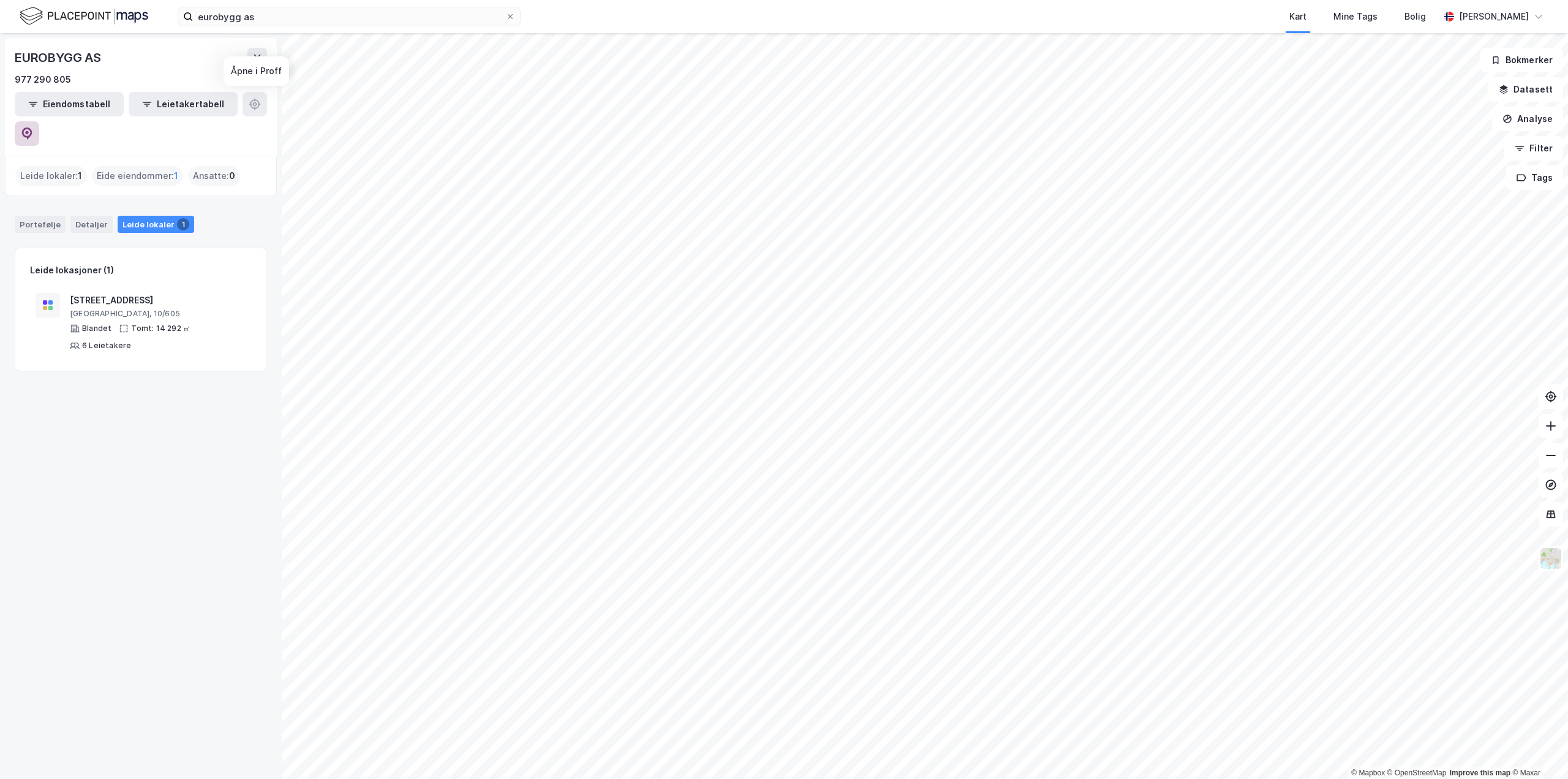
click at [33, 128] on icon at bounding box center [27, 134] width 12 height 12
